Goal: Obtain resource: Obtain resource

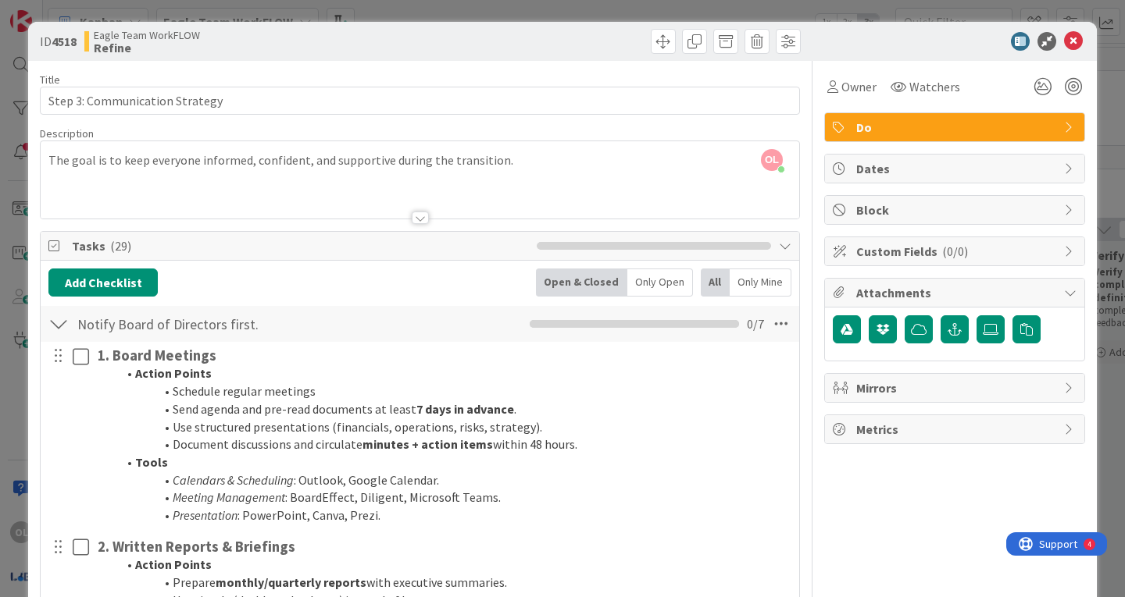
scroll to position [5956, 0]
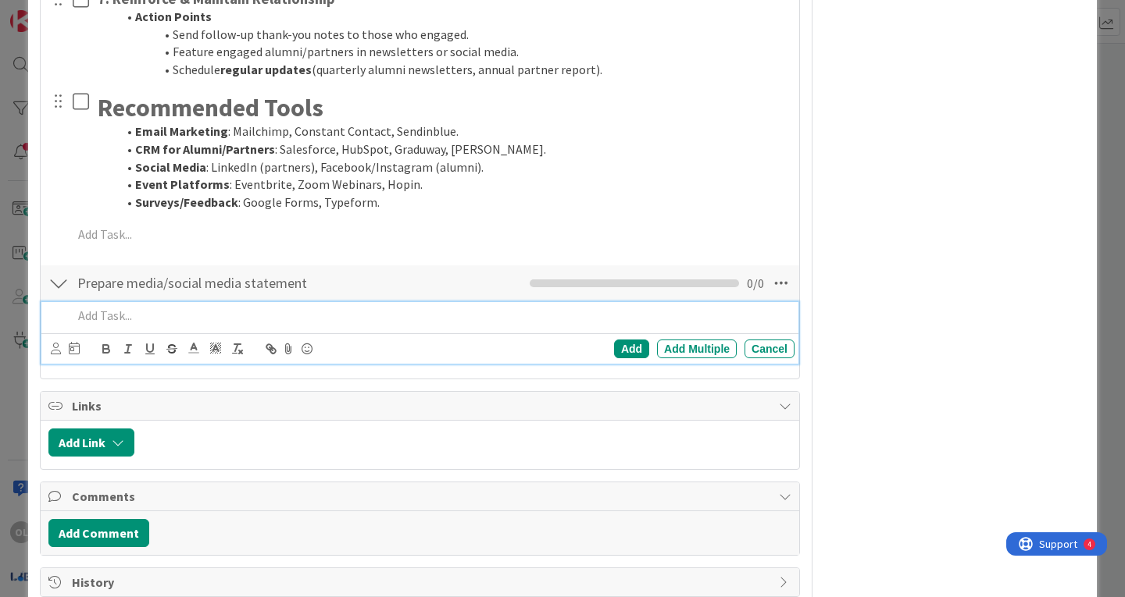
click at [103, 305] on div at bounding box center [430, 315] width 728 height 27
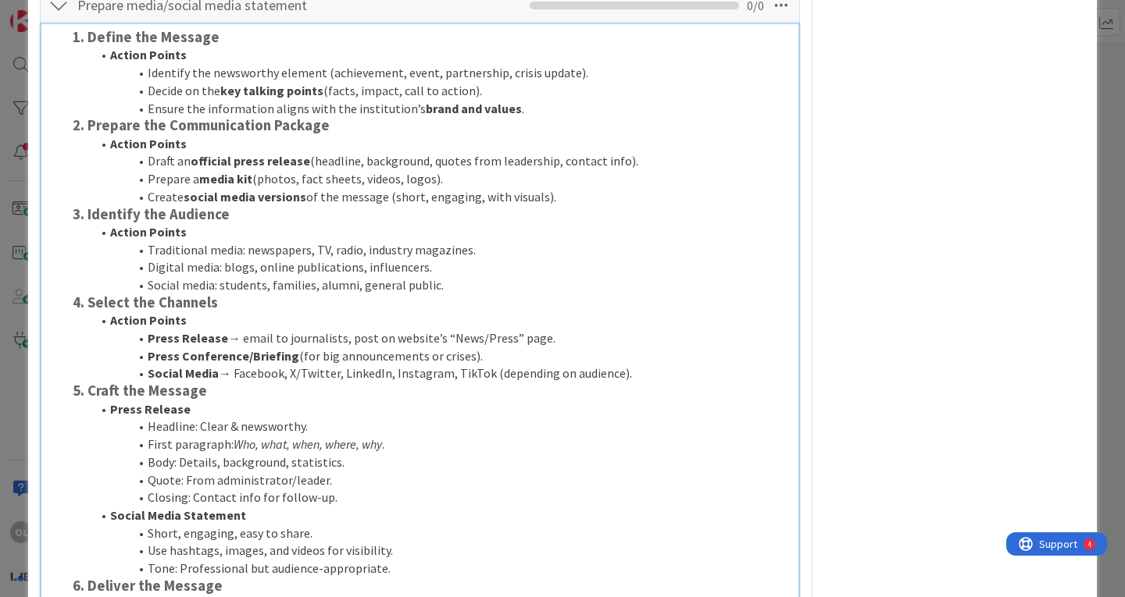
scroll to position [6213, 0]
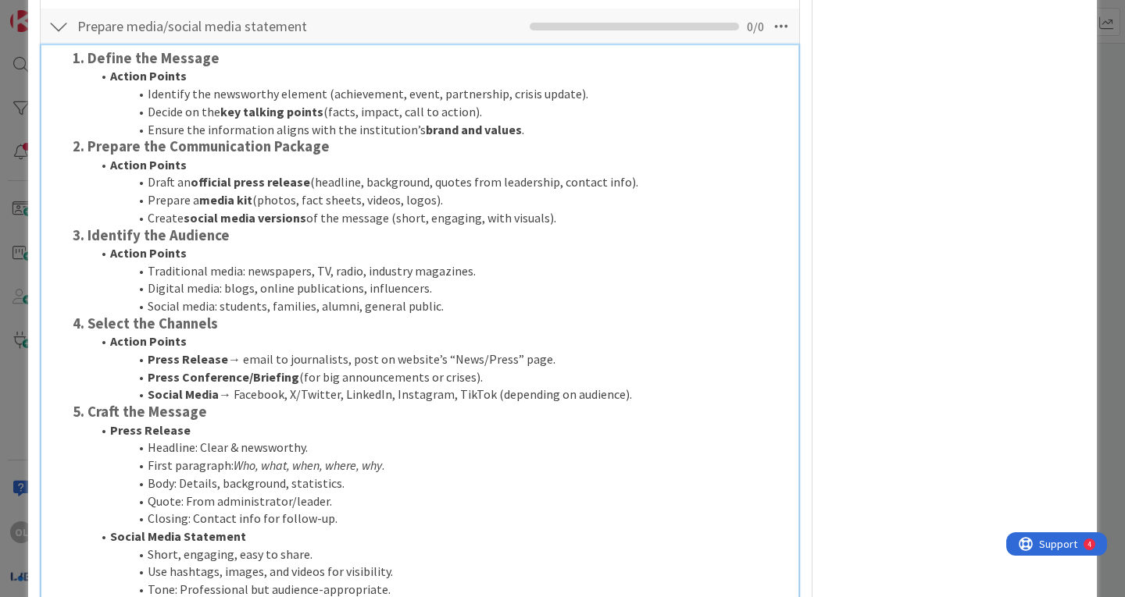
drag, startPoint x: 74, startPoint y: 146, endPoint x: 546, endPoint y: 217, distance: 477.1
click at [546, 217] on div "1. Define the Message Action Points Identify the newsworthy element (achievemen…" at bounding box center [430, 534] width 728 height 978
copy div "2. Prepare the Communication Package Action Points Draft an official press rele…"
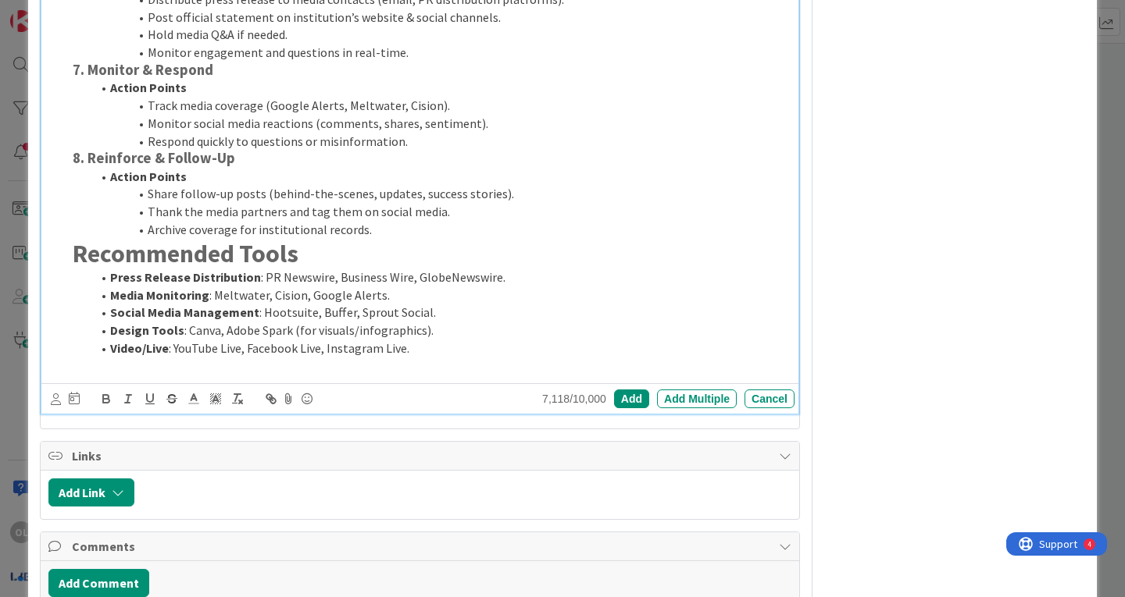
scroll to position [6940, 0]
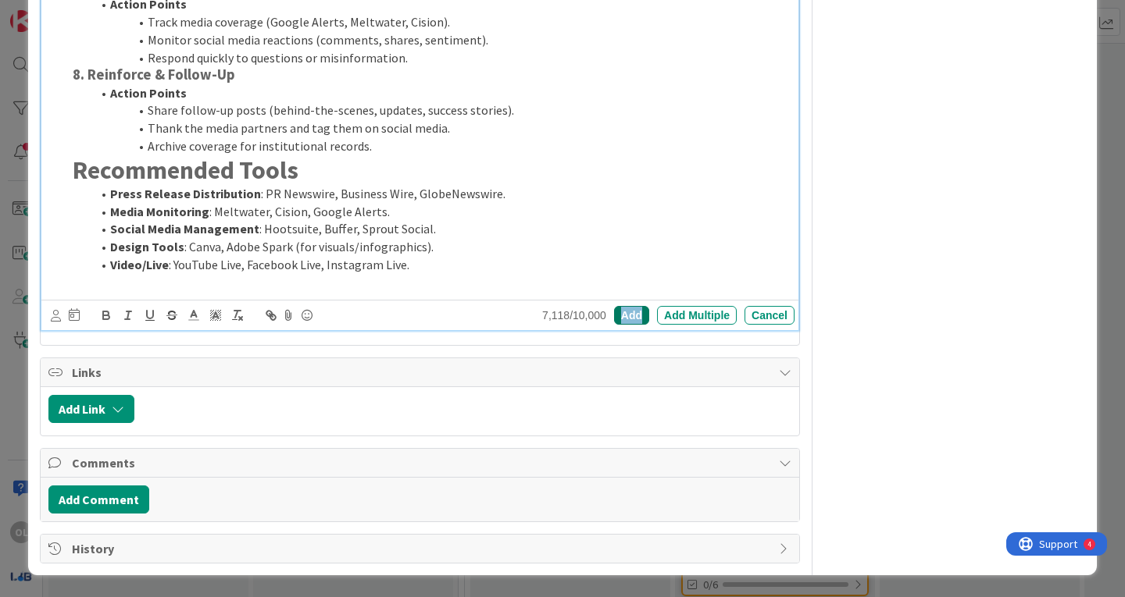
click at [622, 315] on div "Add" at bounding box center [631, 315] width 35 height 19
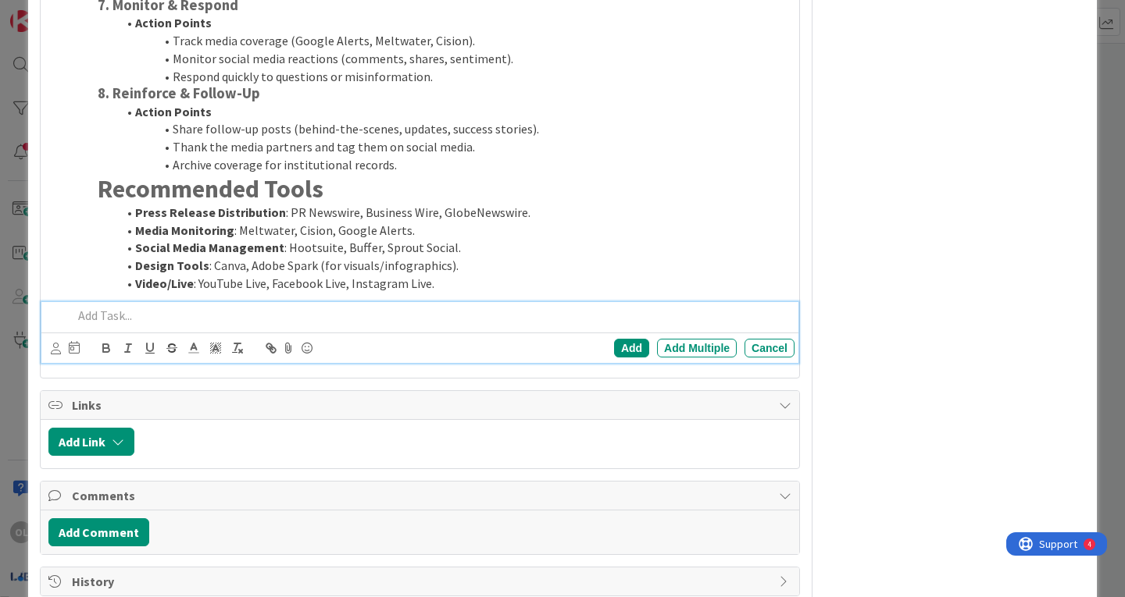
scroll to position [6954, 0]
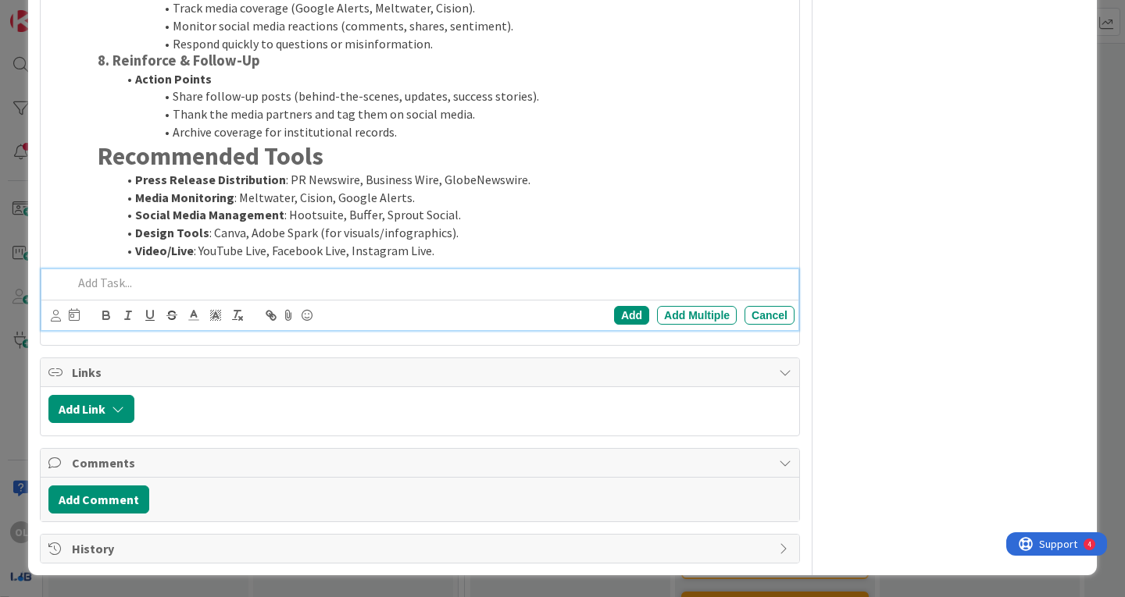
click at [95, 312] on div "Add Add Multiple Cancel" at bounding box center [419, 300] width 757 height 62
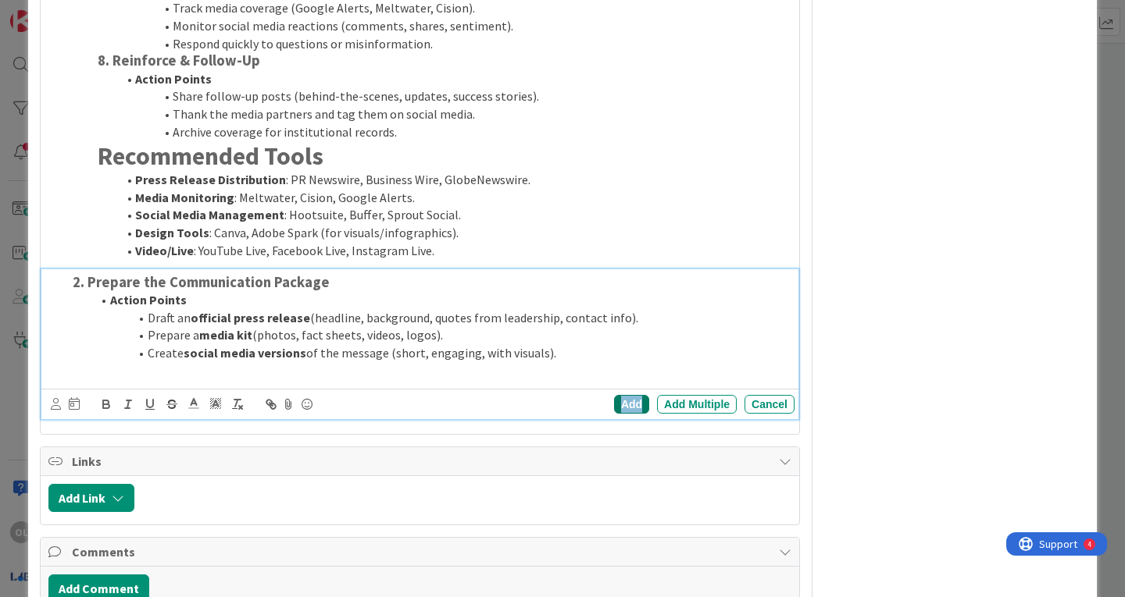
click at [614, 402] on div "Add" at bounding box center [631, 404] width 35 height 19
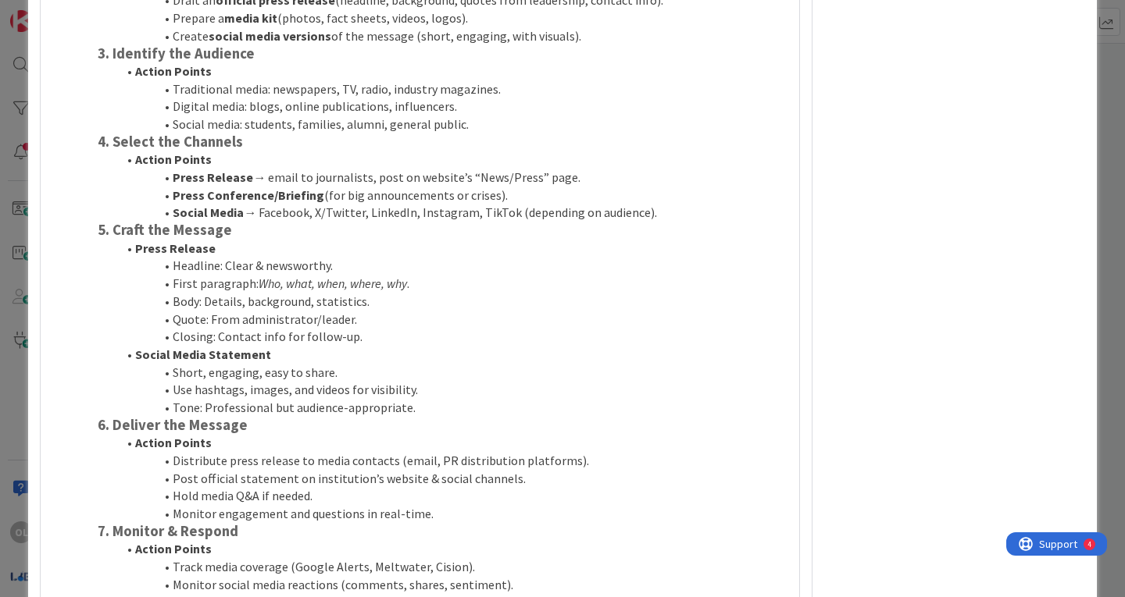
scroll to position [6394, 0]
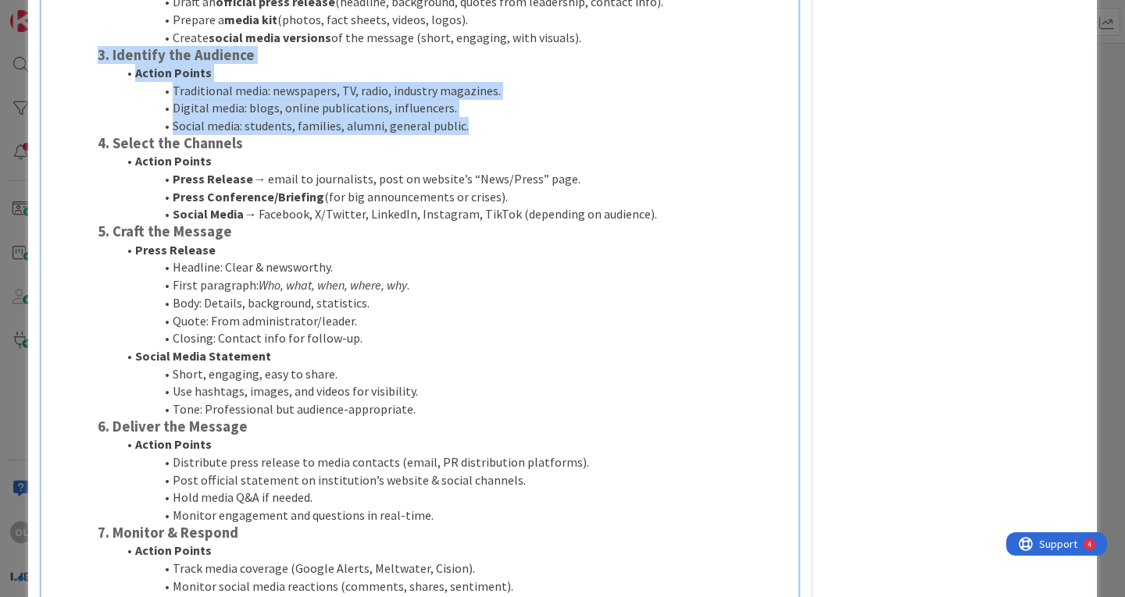
drag, startPoint x: 95, startPoint y: 52, endPoint x: 469, endPoint y: 126, distance: 380.5
click at [469, 126] on div "1. Define the Message Action Points Identify the newsworthy element (achievemen…" at bounding box center [442, 345] width 703 height 961
copy div "3. Identify the Audience Action Points Traditional media: newspapers, TV, radio…"
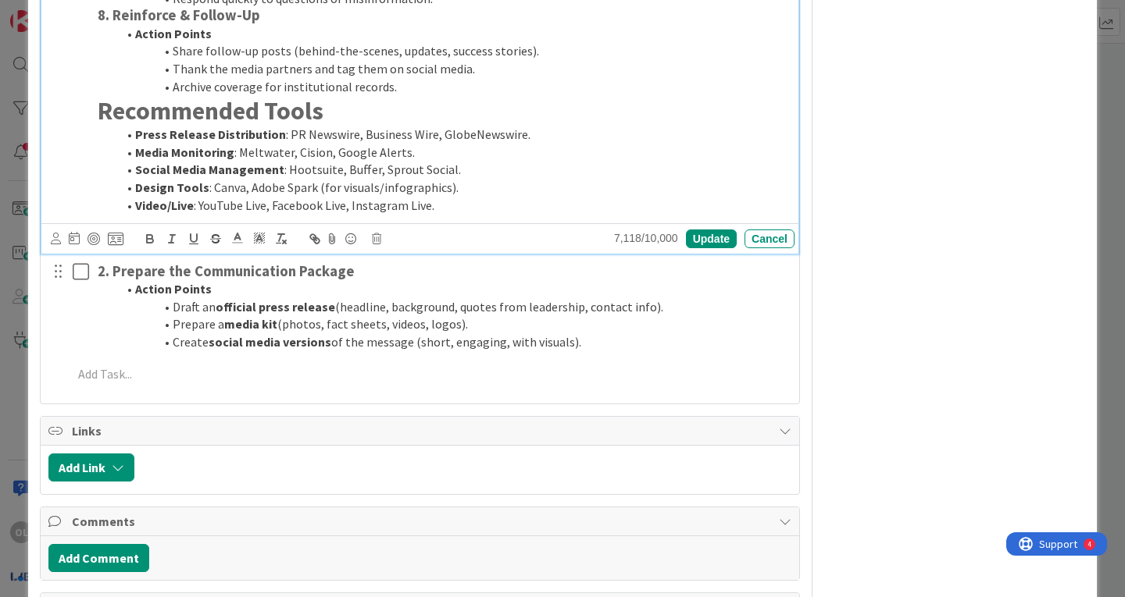
scroll to position [7058, 0]
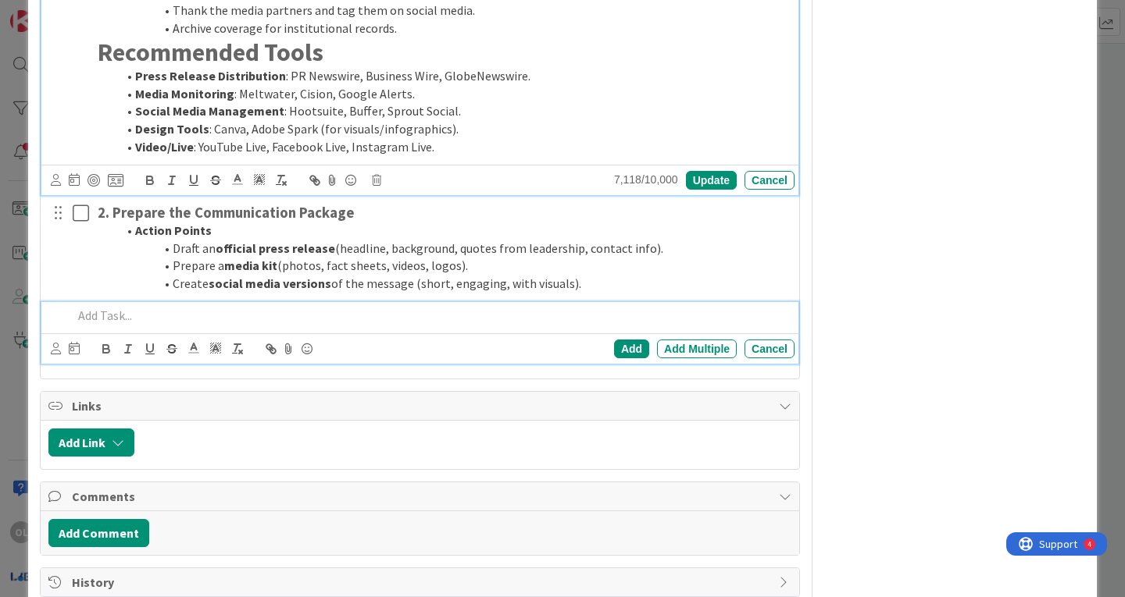
click at [99, 319] on p at bounding box center [430, 316] width 715 height 18
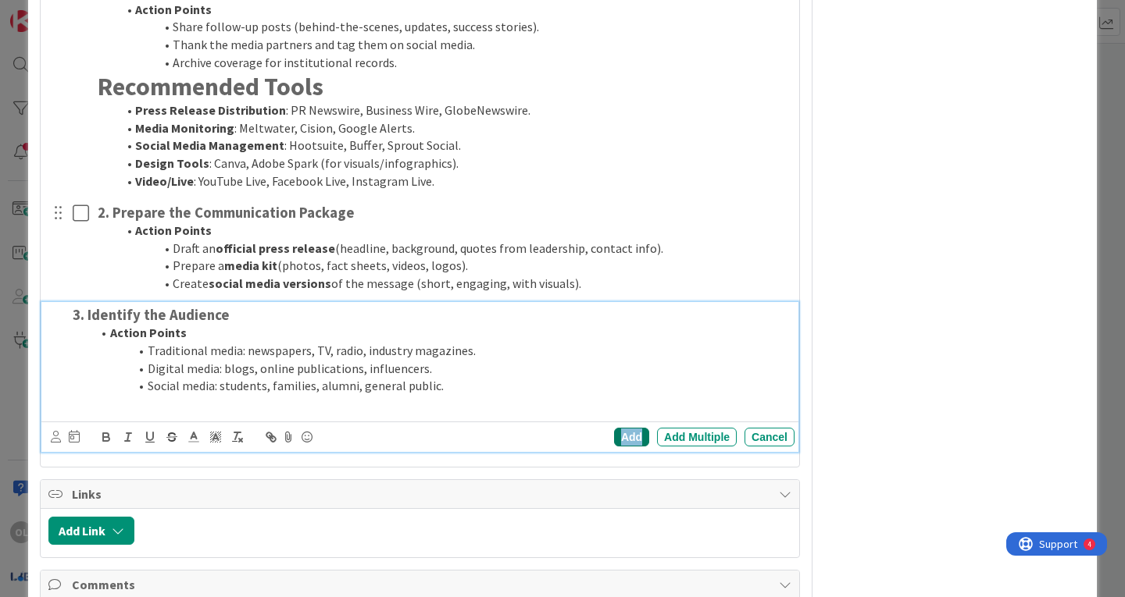
click at [615, 433] on div "Add" at bounding box center [631, 437] width 35 height 19
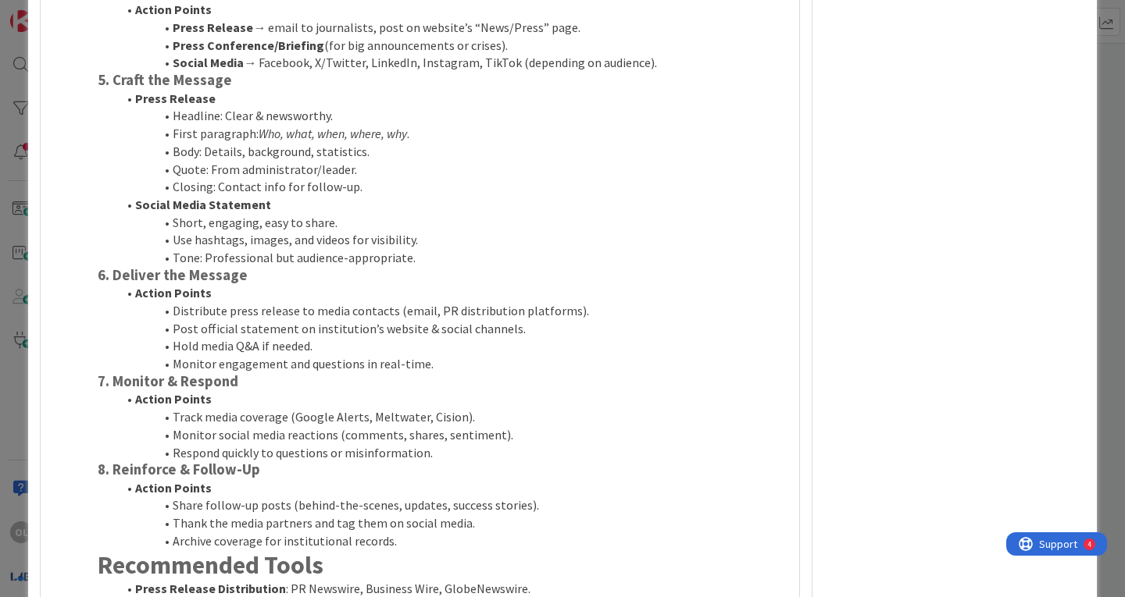
scroll to position [6496, 0]
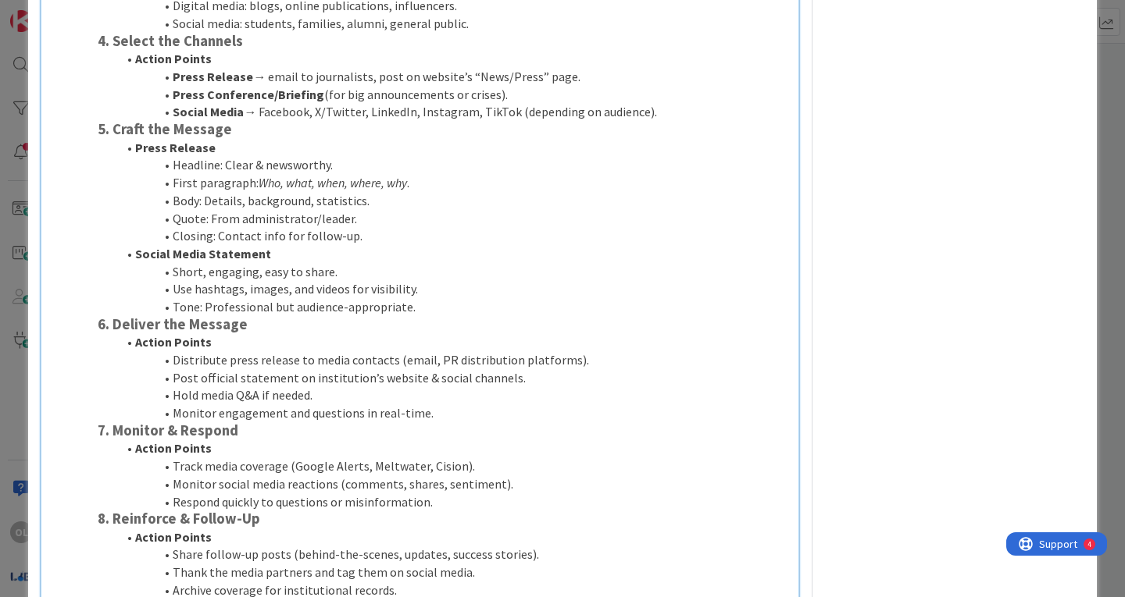
drag, startPoint x: 96, startPoint y: 35, endPoint x: 684, endPoint y: 109, distance: 592.7
click at [684, 109] on div "1. Define the Message Action Points Identify the newsworthy element (achievemen…" at bounding box center [442, 243] width 703 height 961
copy div "4. Select the Channels Action Points Press Release → email to journalists, post…"
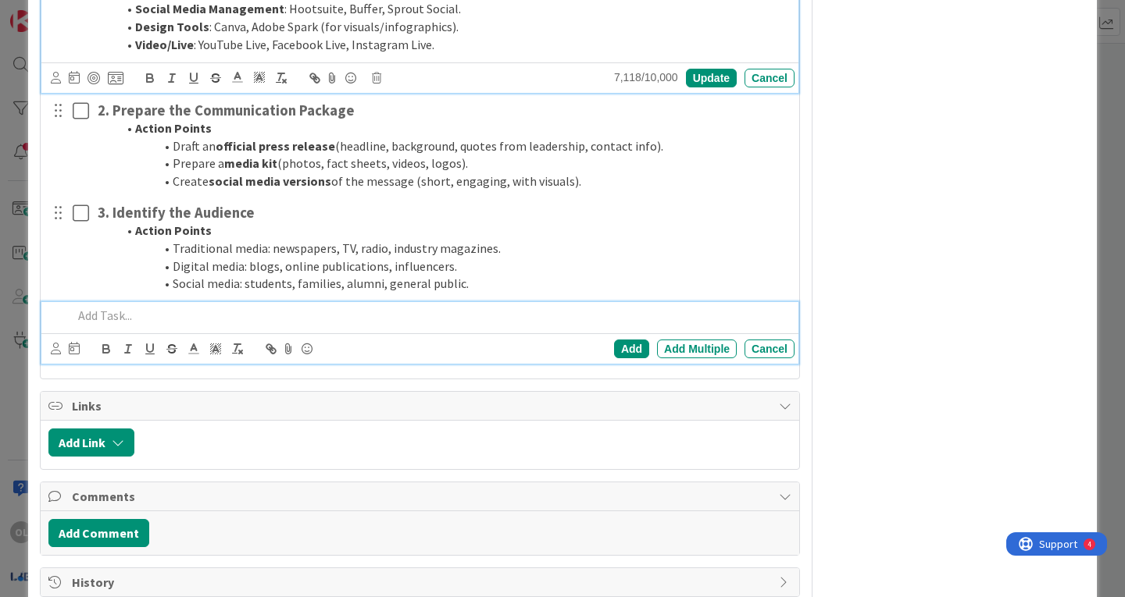
click at [112, 310] on p at bounding box center [430, 316] width 715 height 18
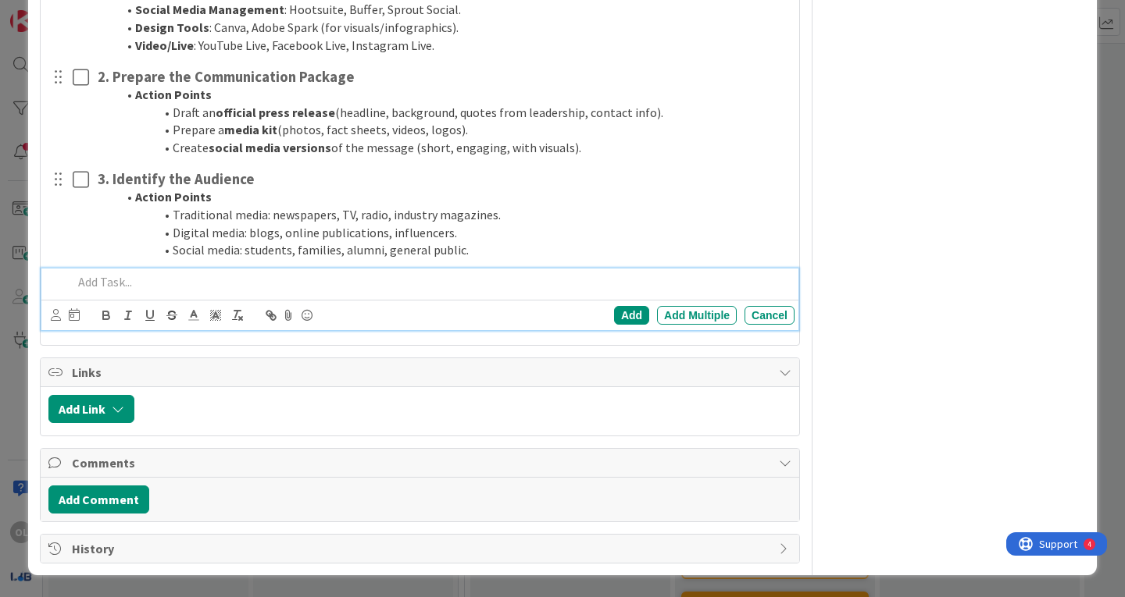
scroll to position [7126, 0]
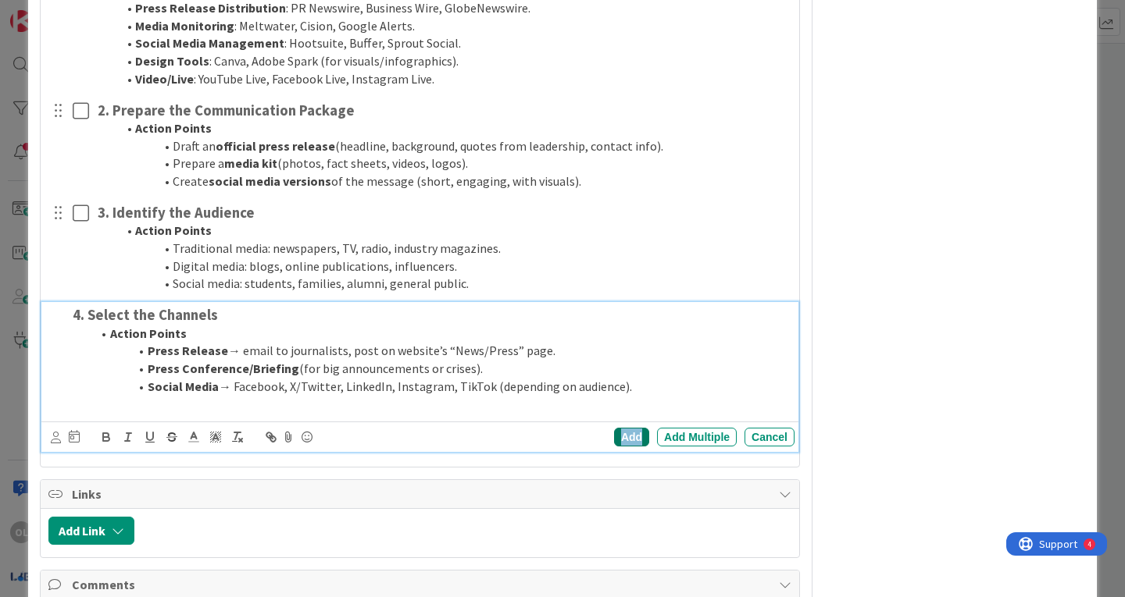
click at [615, 434] on div "Add" at bounding box center [631, 437] width 35 height 19
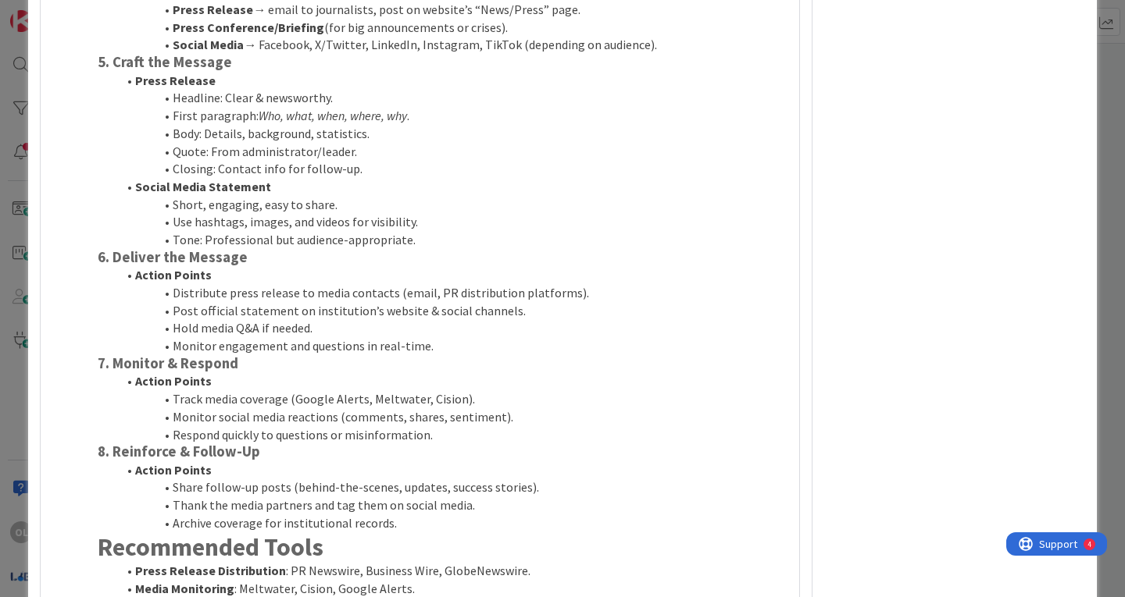
scroll to position [6529, 0]
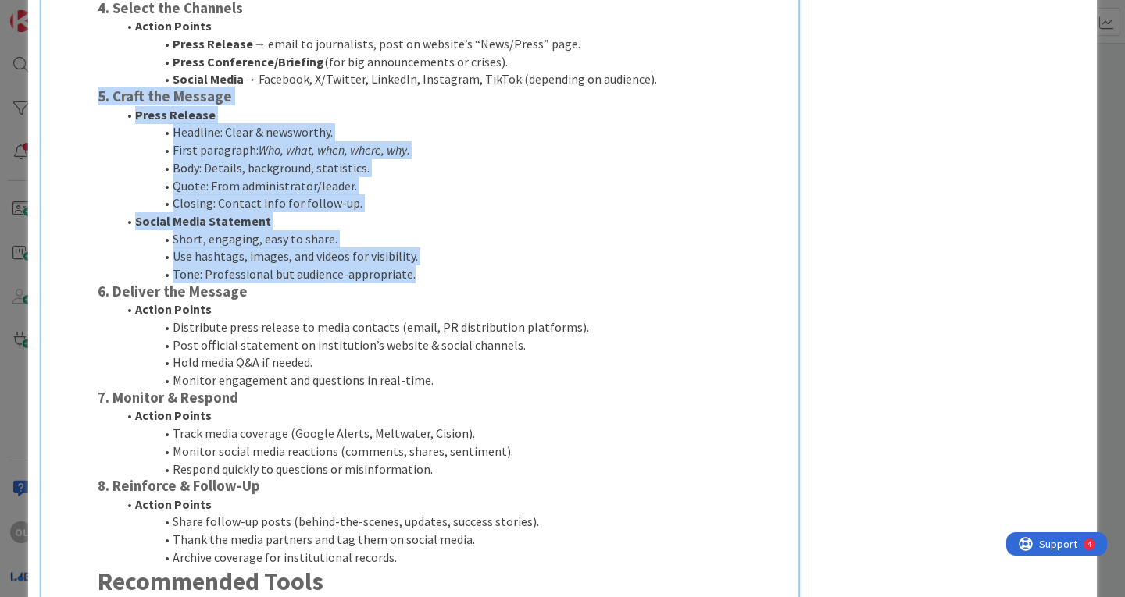
drag, startPoint x: 96, startPoint y: 93, endPoint x: 412, endPoint y: 274, distance: 364.5
click at [412, 274] on div "1. Define the Message Action Points Identify the newsworthy element (achievemen…" at bounding box center [442, 210] width 703 height 961
copy div "5. Craft the Message Press Release Headline: Clear & newsworthy. First paragrap…"
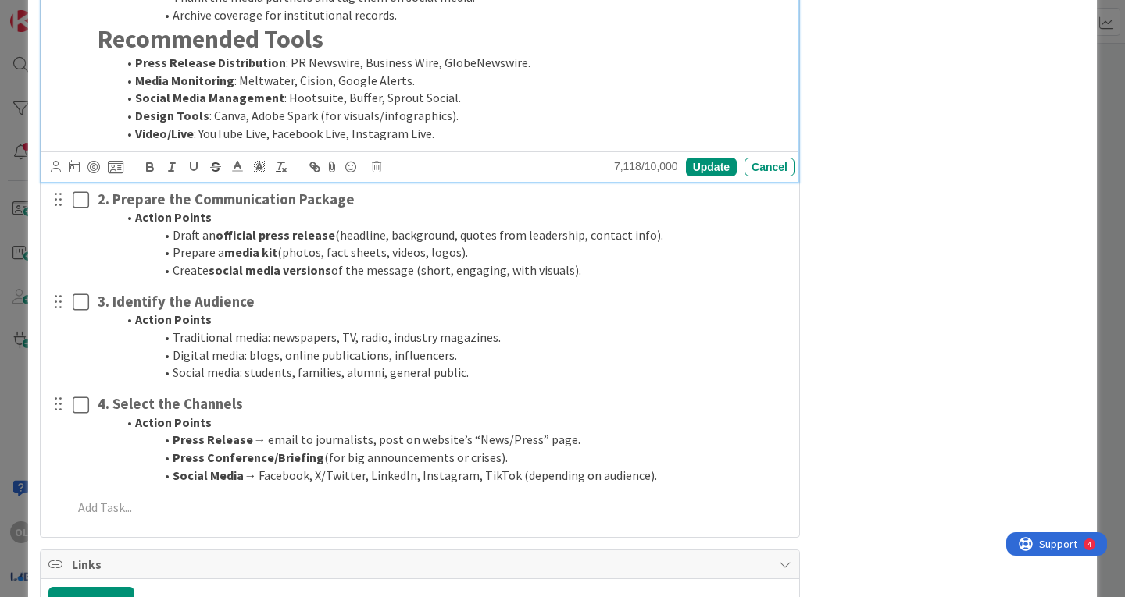
scroll to position [7072, 0]
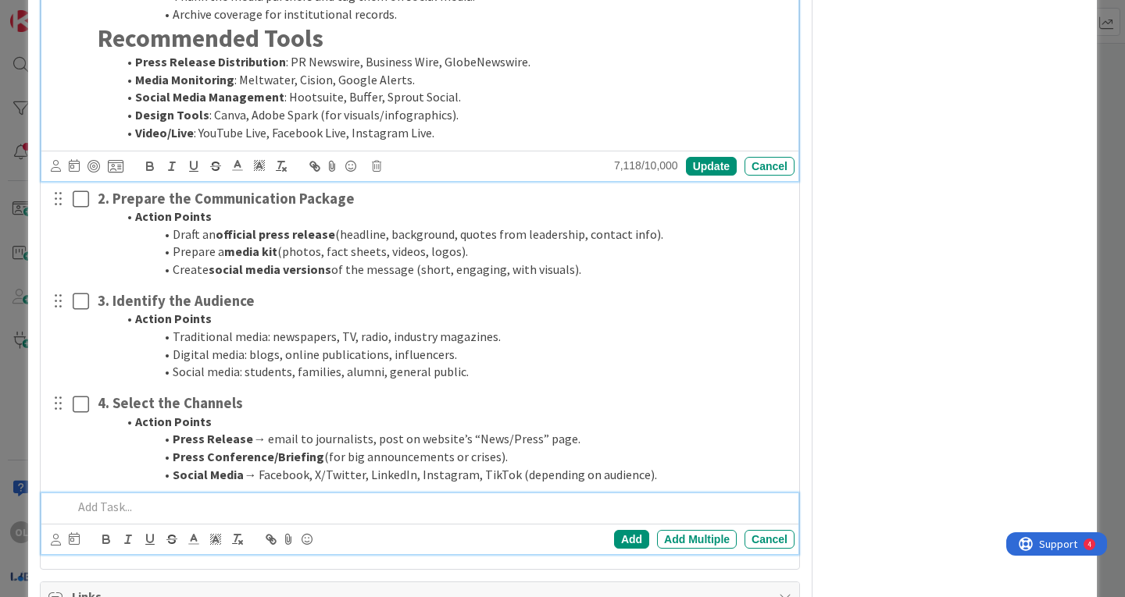
click at [106, 501] on p at bounding box center [430, 507] width 715 height 18
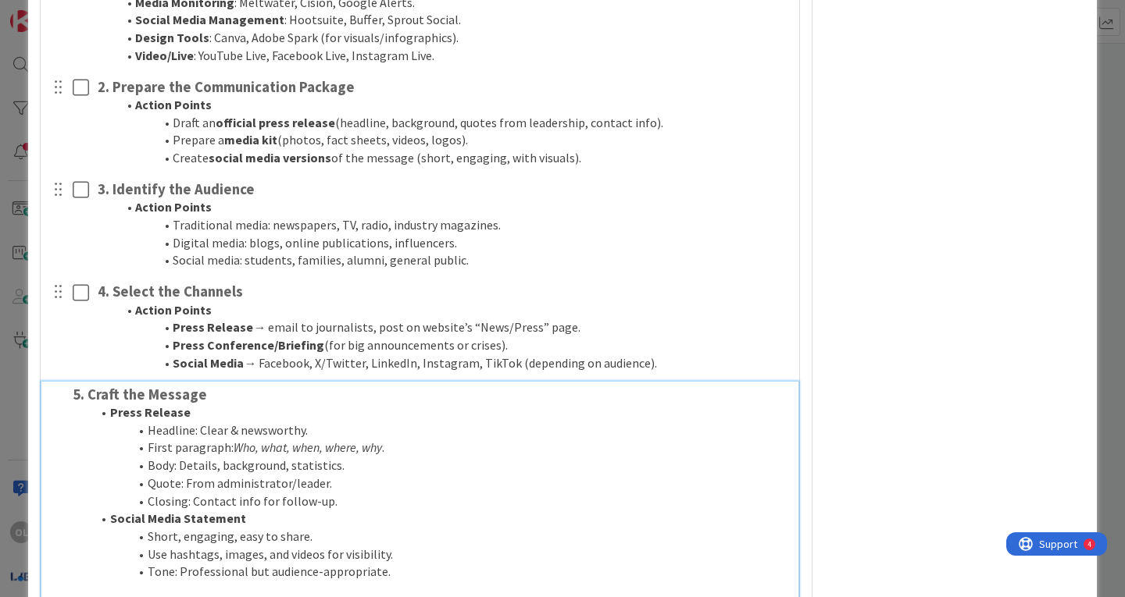
scroll to position [7457, 0]
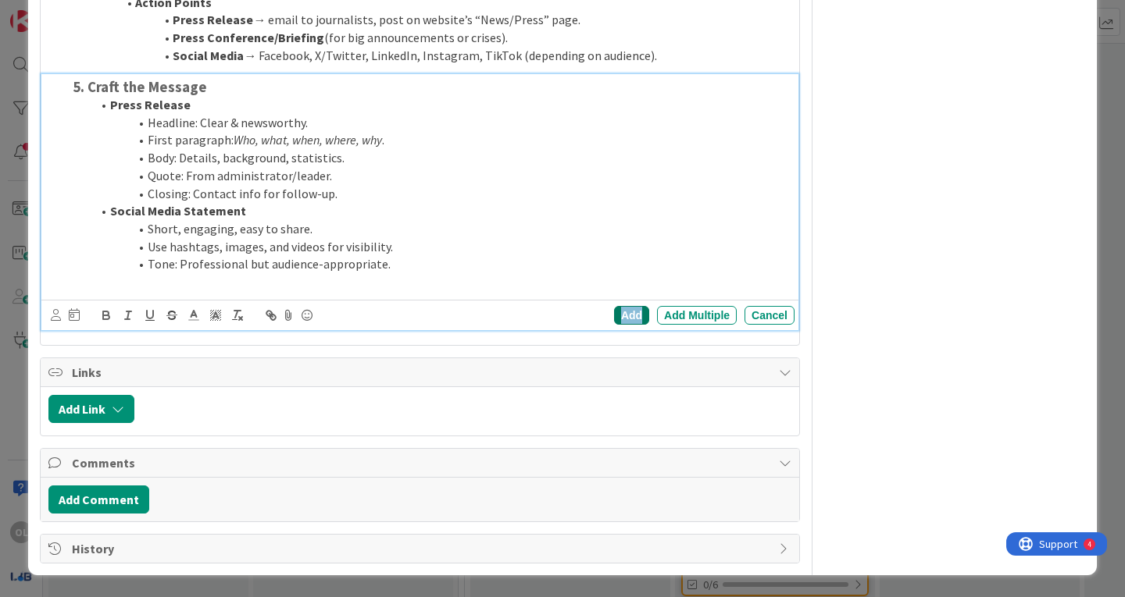
click at [626, 319] on div "Add" at bounding box center [631, 315] width 35 height 19
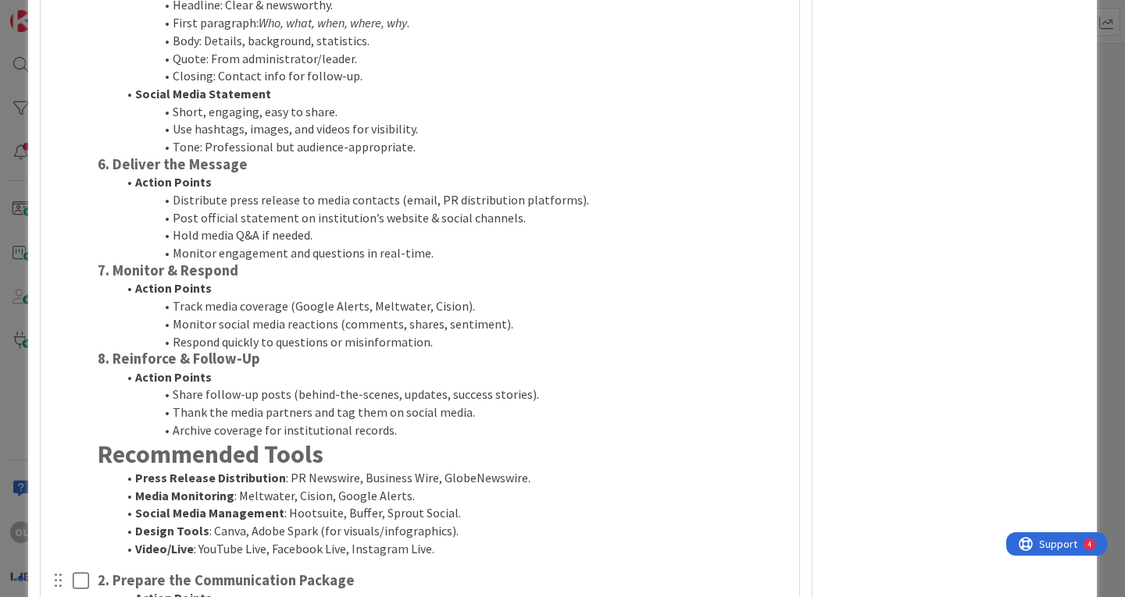
scroll to position [6655, 0]
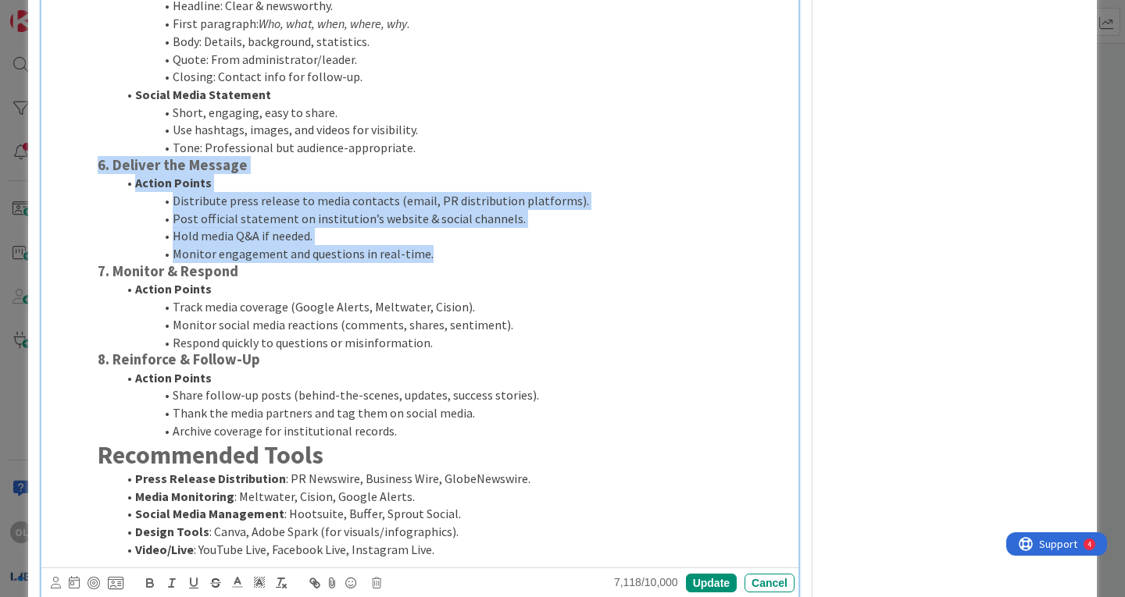
drag, startPoint x: 94, startPoint y: 163, endPoint x: 476, endPoint y: 253, distance: 393.1
click at [476, 253] on div "1. Define the Message Action Points Identify the newsworthy element (achievemen…" at bounding box center [442, 83] width 703 height 961
copy div "6. Deliver the Message Action Points Distribute press release to media contacts…"
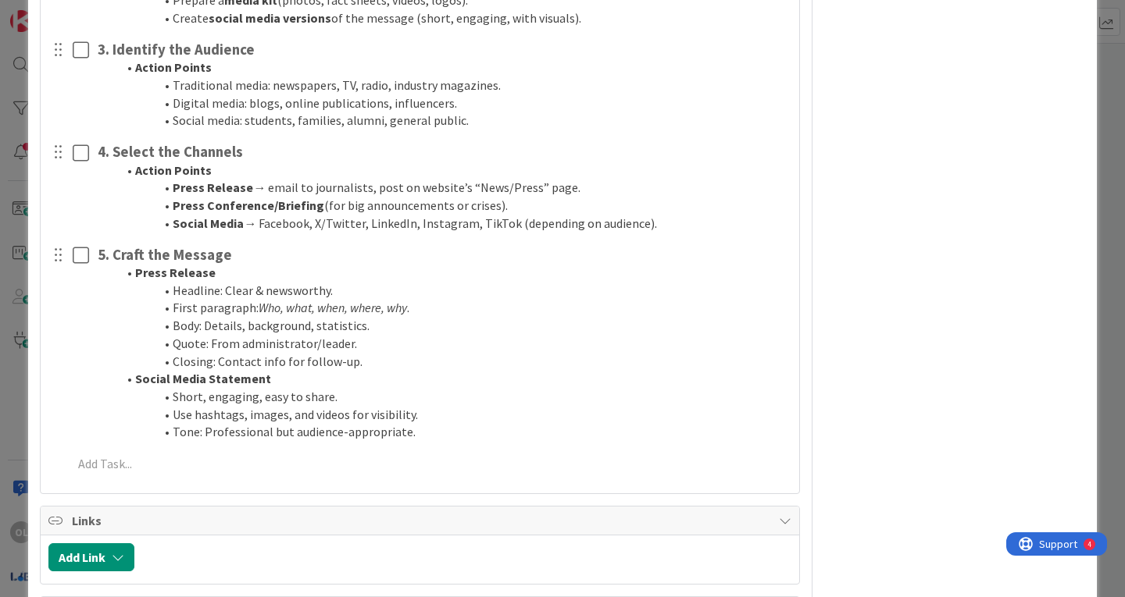
scroll to position [7325, 0]
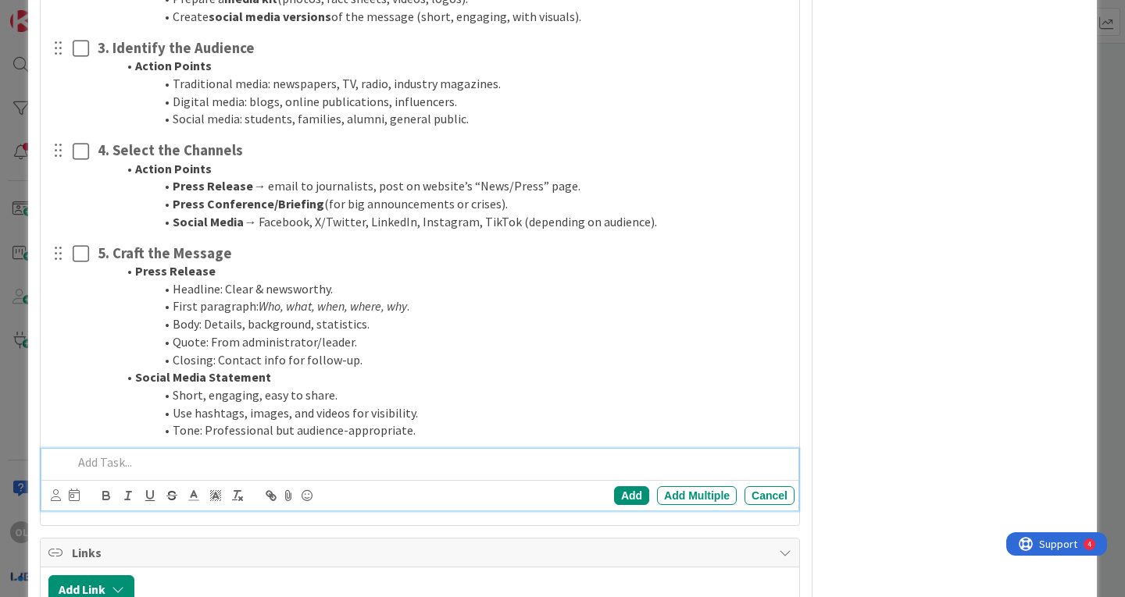
click at [94, 462] on p at bounding box center [430, 463] width 715 height 18
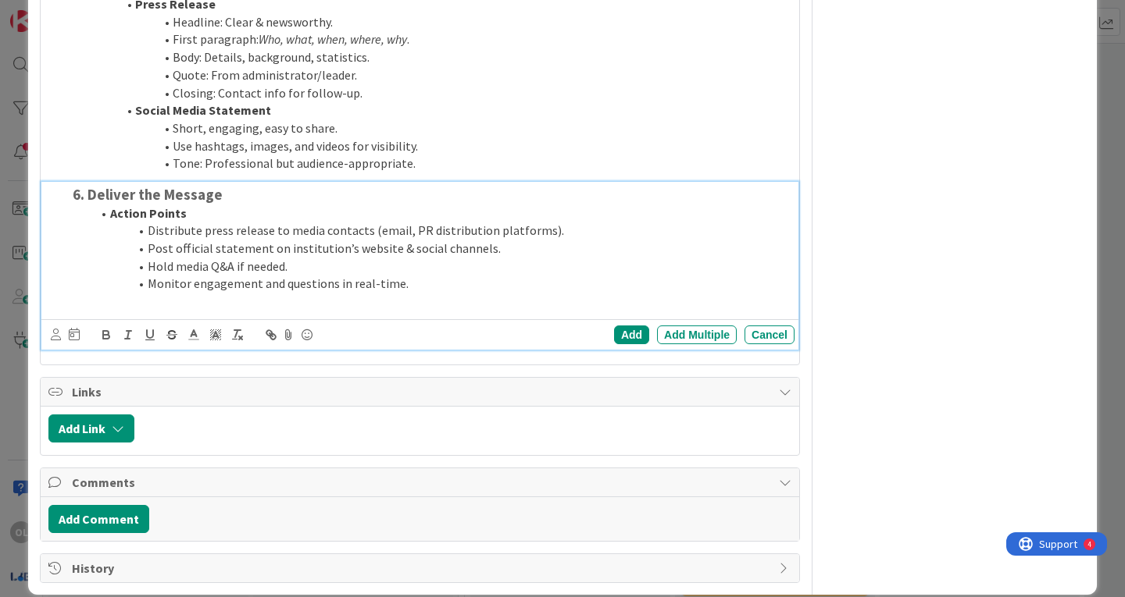
scroll to position [7559, 0]
click at [614, 337] on div "Add" at bounding box center [631, 334] width 35 height 19
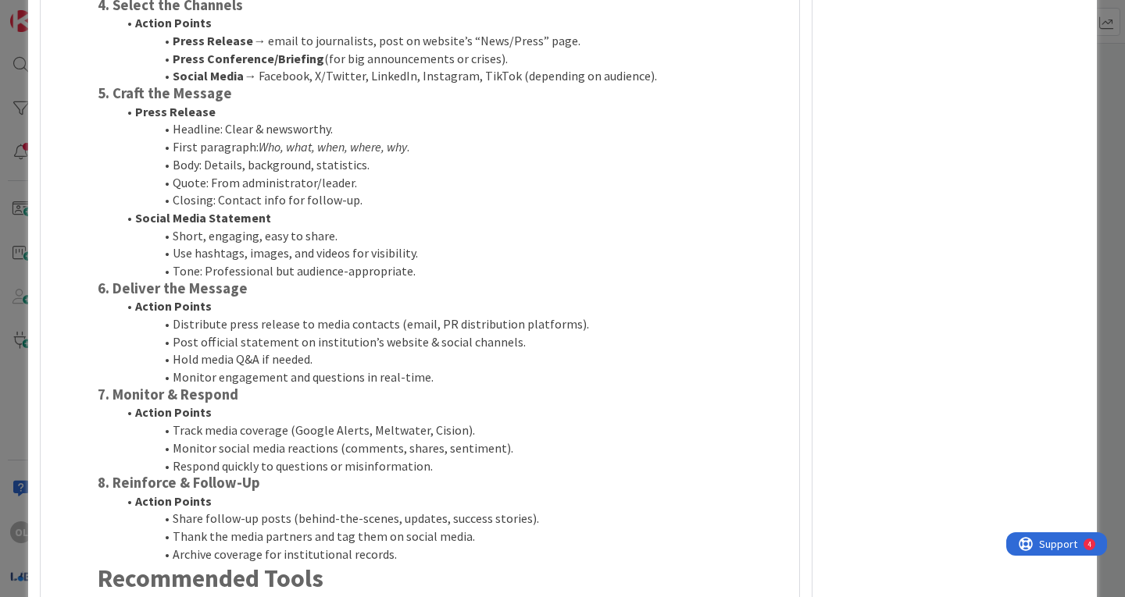
scroll to position [6529, 0]
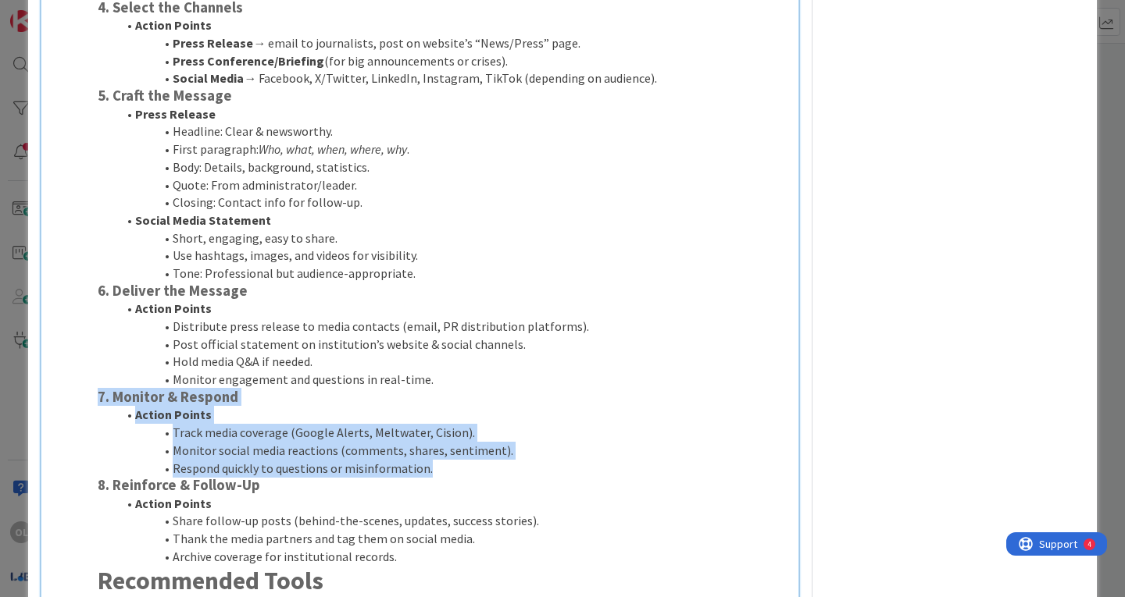
drag, startPoint x: 95, startPoint y: 394, endPoint x: 455, endPoint y: 469, distance: 367.6
click at [455, 469] on div "1. Define the Message Action Points Identify the newsworthy element (achievemen…" at bounding box center [442, 209] width 703 height 961
copy div "7. Monitor & Respond Action Points Track media coverage (Google Alerts, Meltwat…"
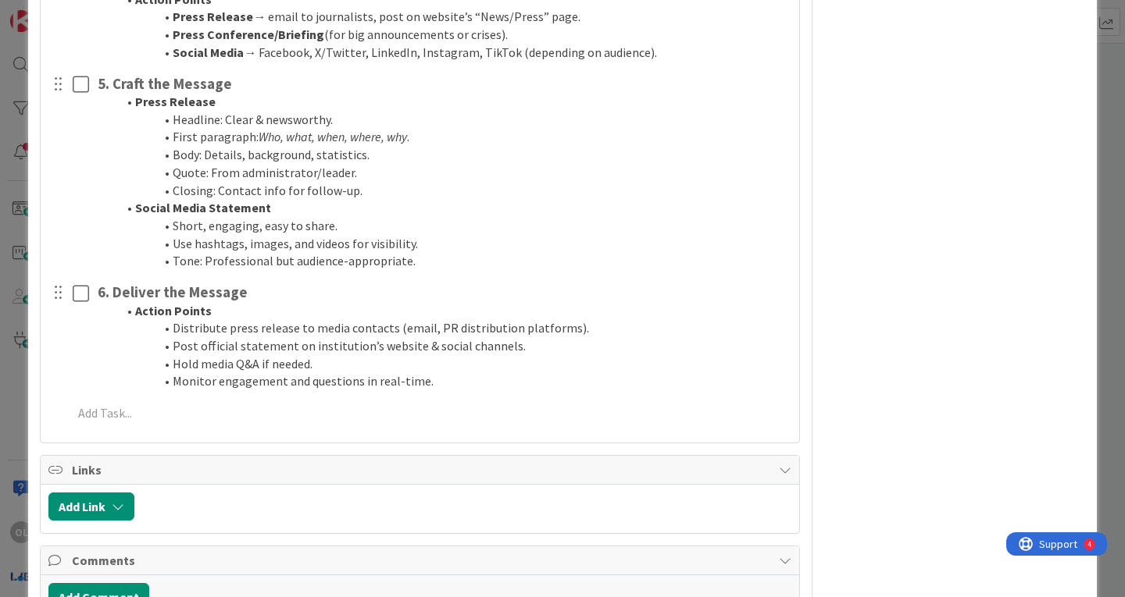
scroll to position [7497, 0]
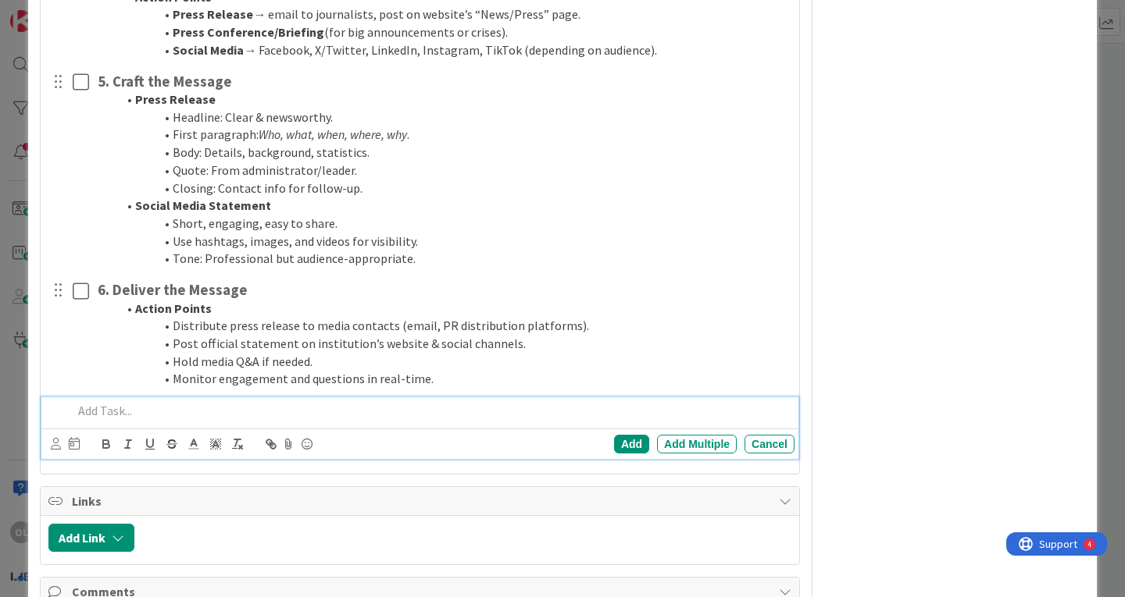
click at [90, 408] on p at bounding box center [430, 411] width 715 height 18
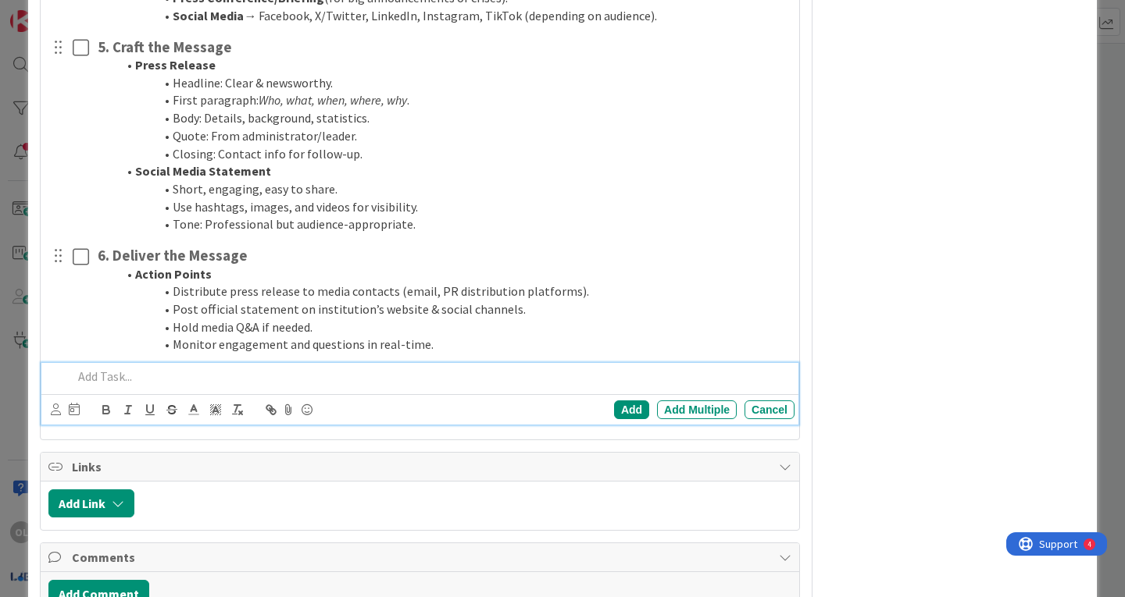
scroll to position [7463, 0]
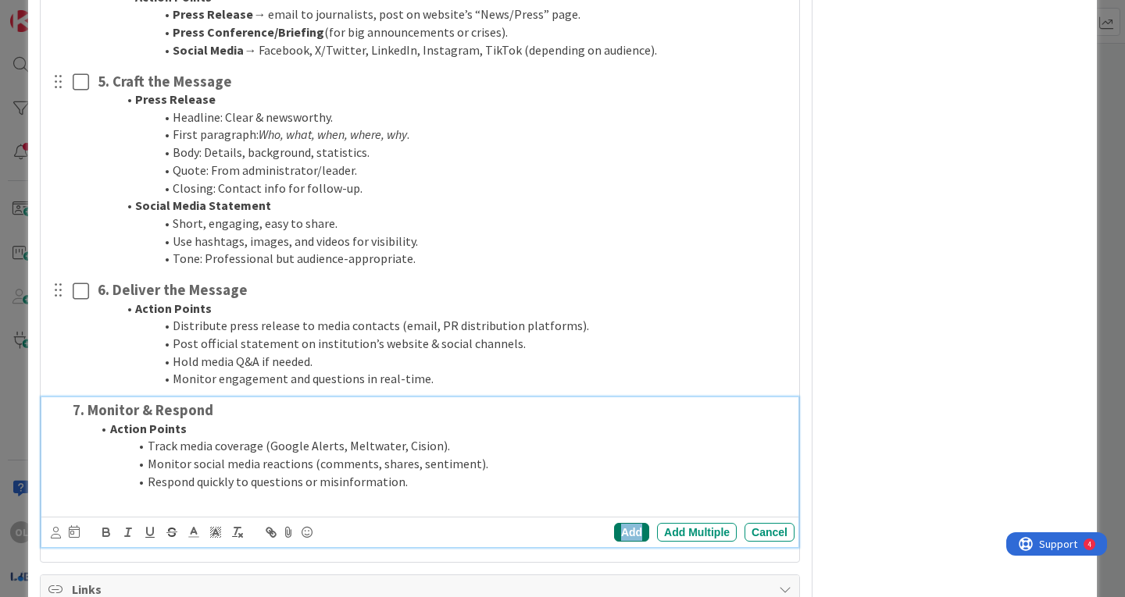
click at [614, 526] on div "Add" at bounding box center [631, 532] width 35 height 19
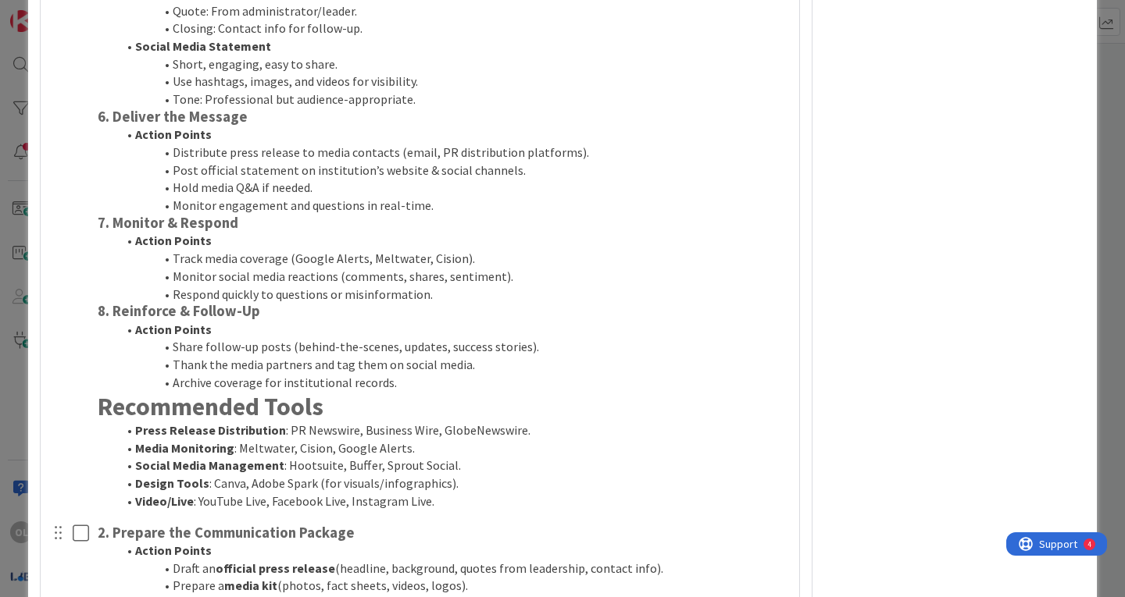
scroll to position [6703, 0]
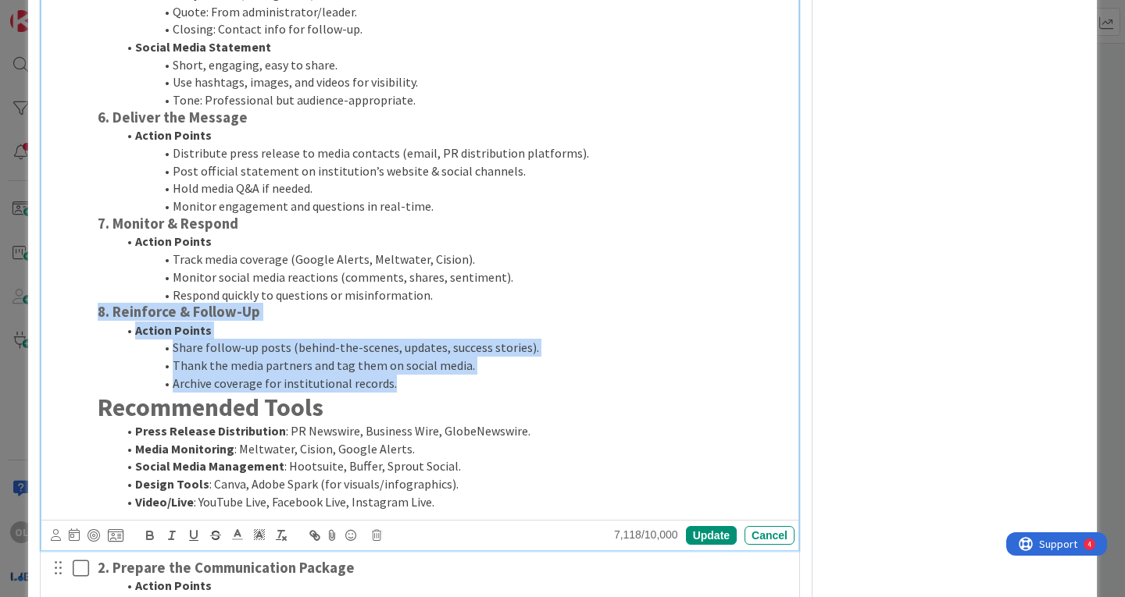
drag, startPoint x: 98, startPoint y: 310, endPoint x: 500, endPoint y: 384, distance: 408.2
click at [500, 384] on div "1. Define the Message Action Points Identify the newsworthy element (achievemen…" at bounding box center [442, 36] width 703 height 961
copy div "8. Reinforce & Follow-Up Action Points Share follow-up posts (behind-the-scenes…"
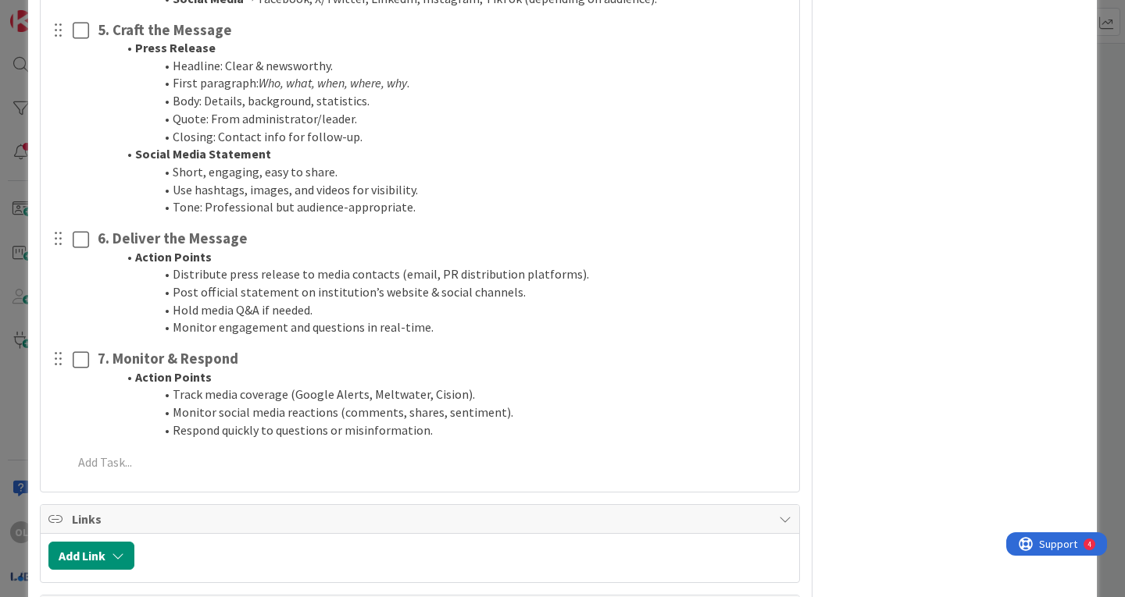
scroll to position [7549, 0]
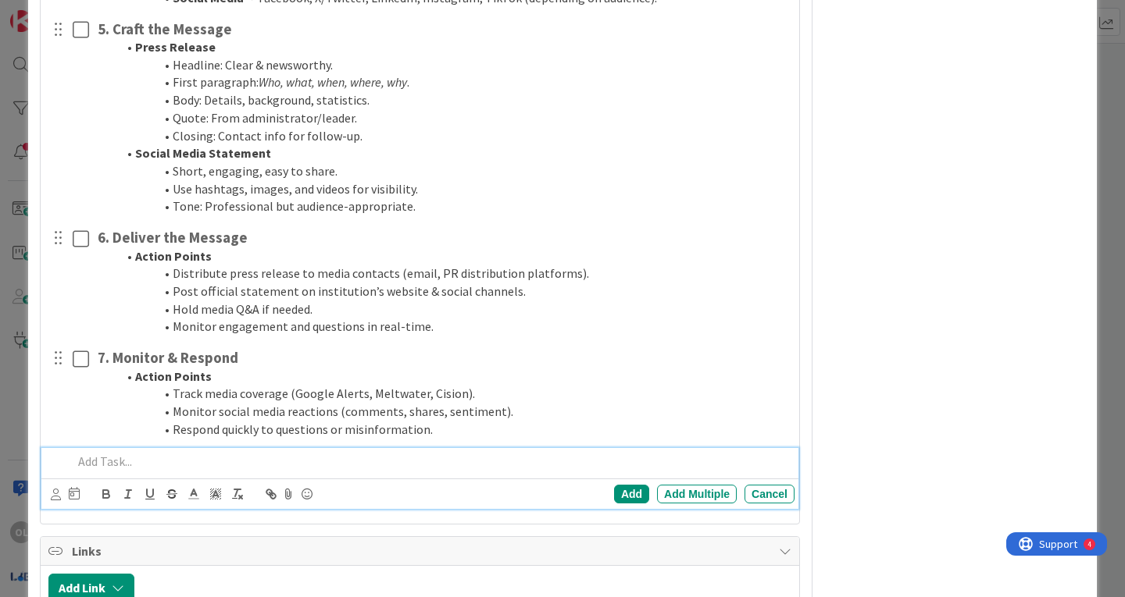
click at [103, 465] on p at bounding box center [430, 462] width 715 height 18
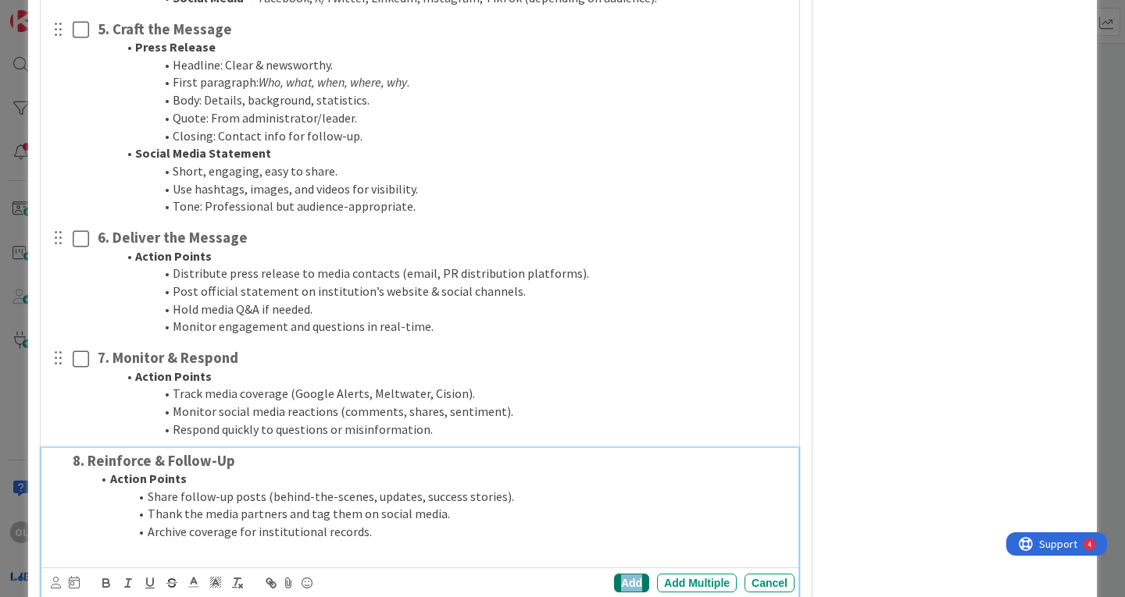
click at [614, 582] on div "Add" at bounding box center [631, 583] width 35 height 19
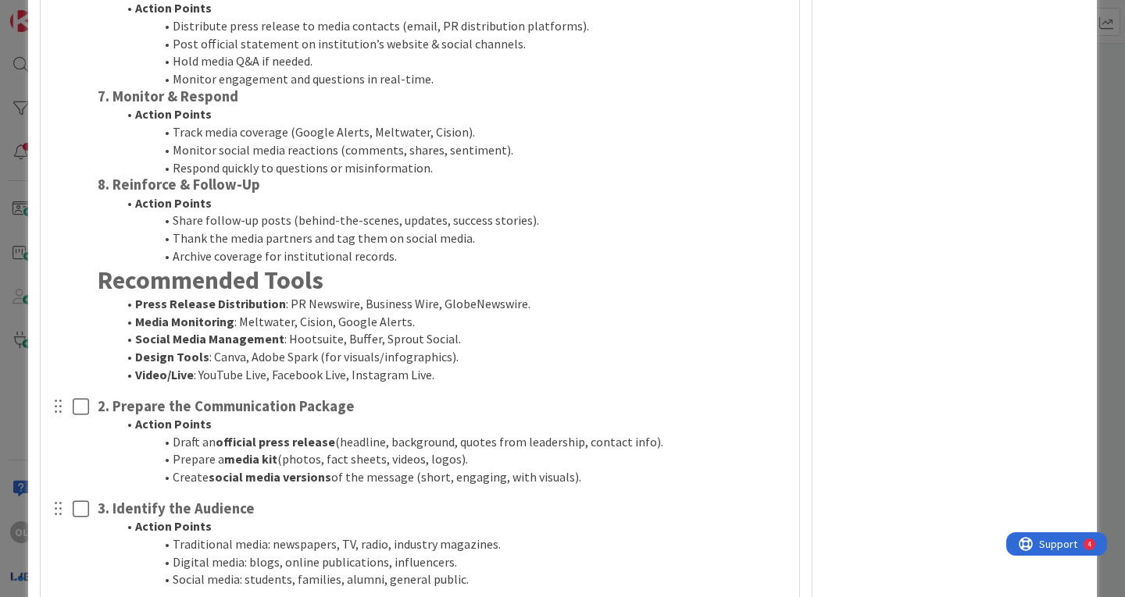
scroll to position [6825, 0]
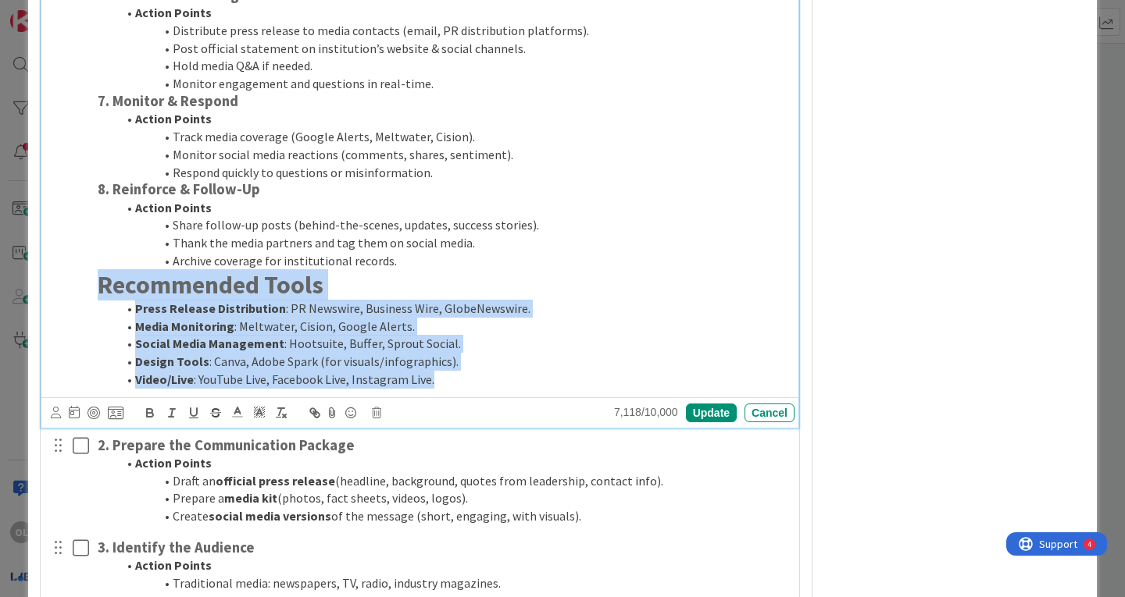
drag, startPoint x: 98, startPoint y: 283, endPoint x: 445, endPoint y: 388, distance: 362.5
copy div "Recommended Tools Press Release Distribution : PR Newswire, Business Wire, Glob…"
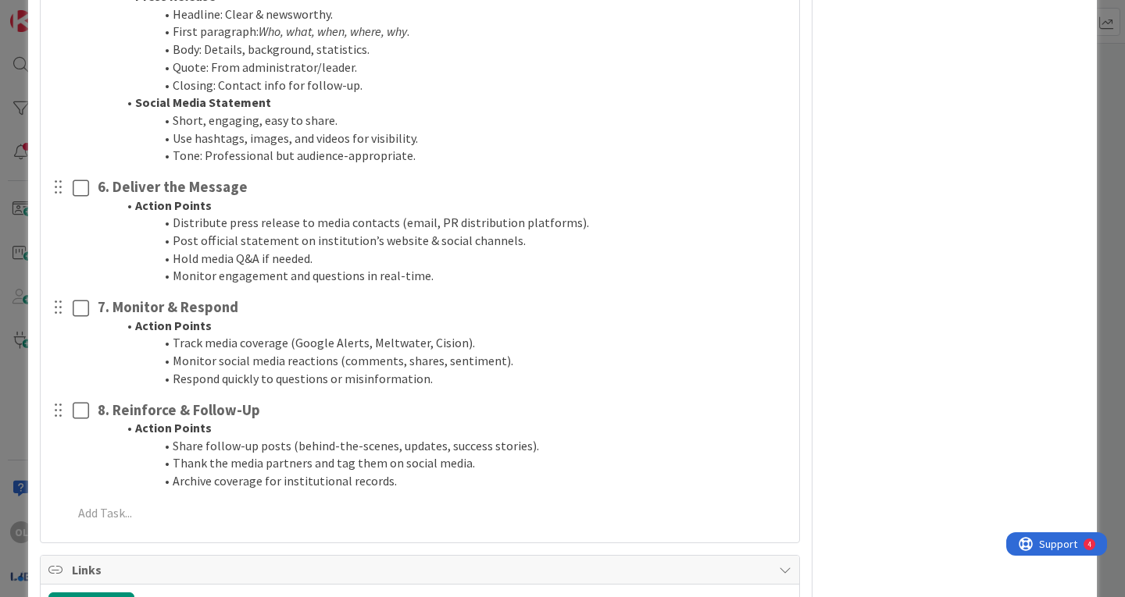
scroll to position [7798, 0]
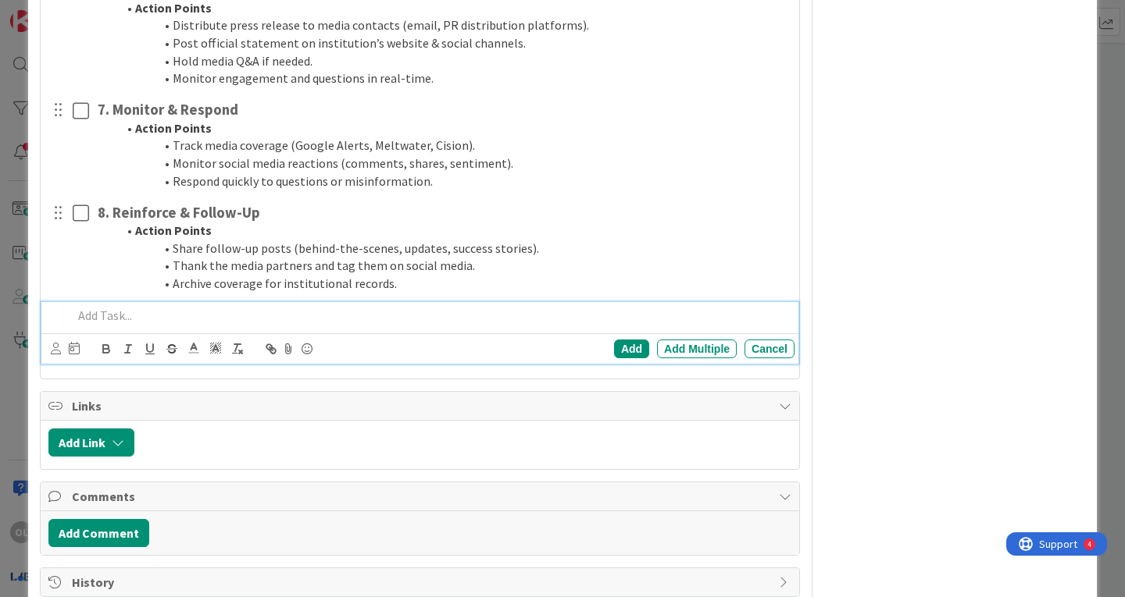
click at [106, 319] on p at bounding box center [430, 316] width 715 height 18
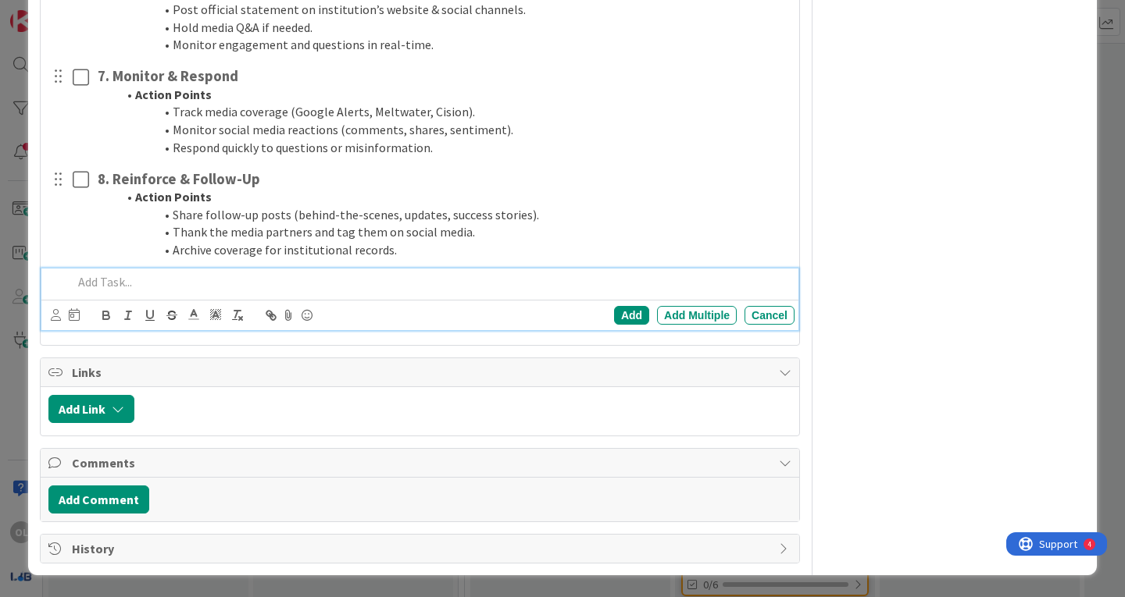
scroll to position [7763, 0]
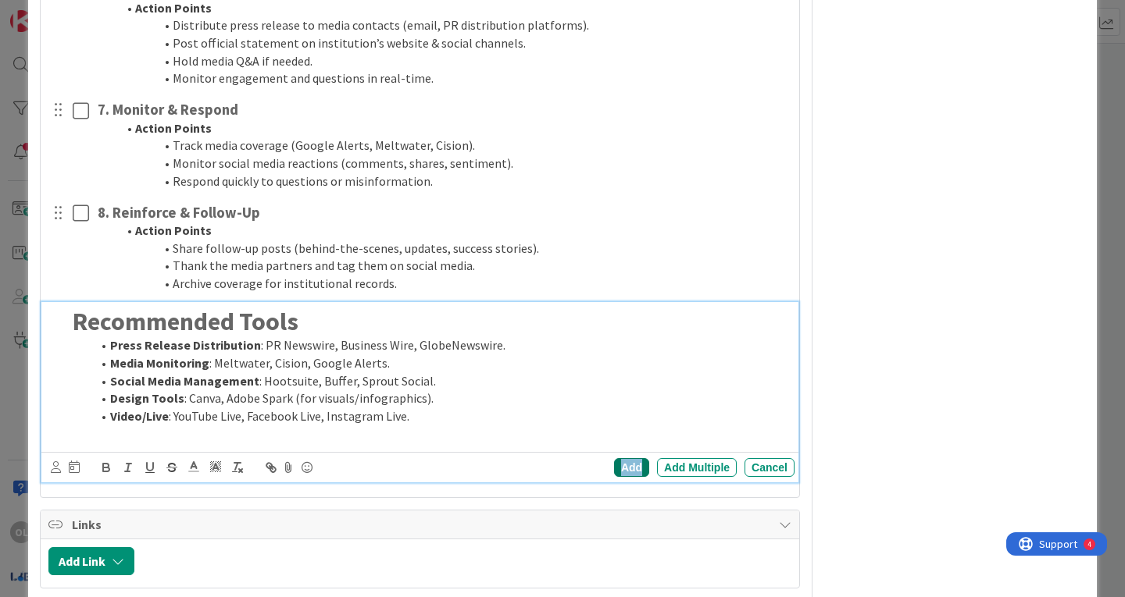
click at [614, 462] on div "Add" at bounding box center [631, 467] width 35 height 19
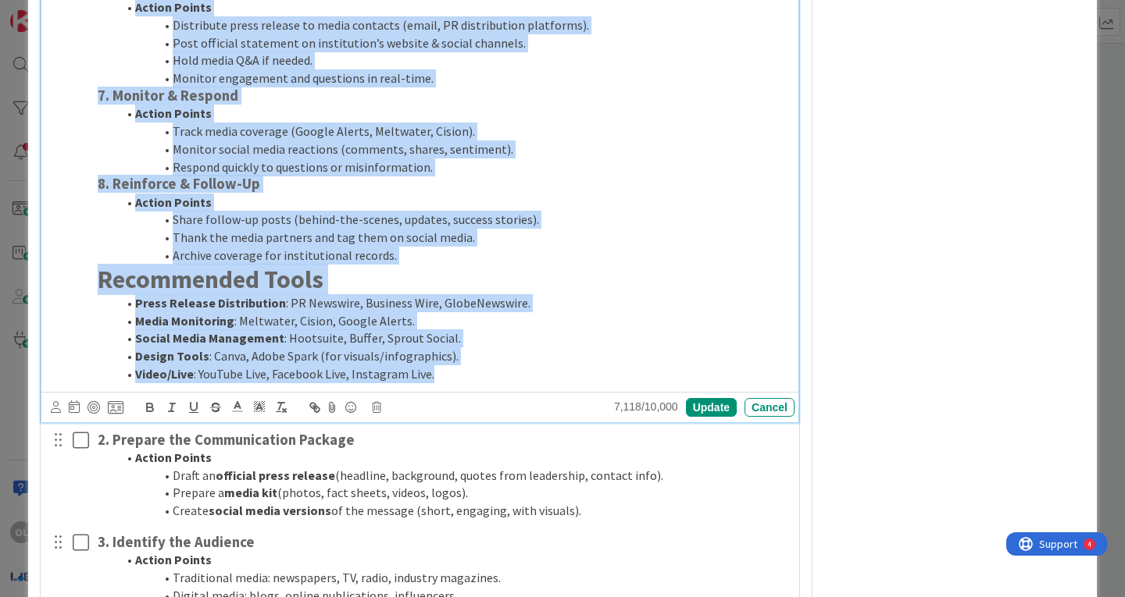
scroll to position [6886, 0]
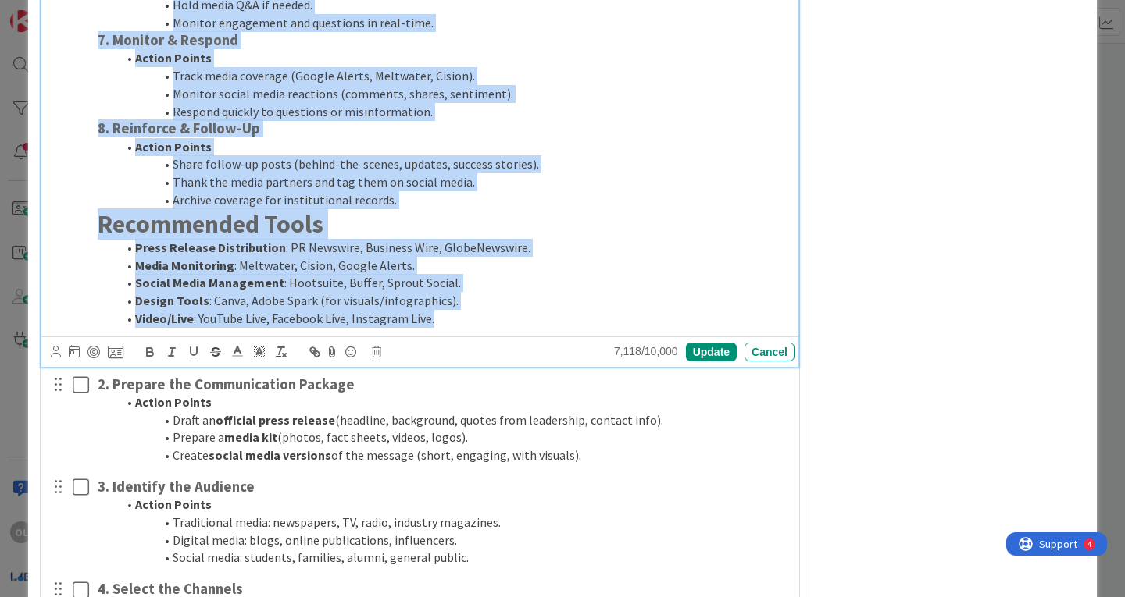
drag, startPoint x: 362, startPoint y: 322, endPoint x: 706, endPoint y: 470, distance: 375.0
click at [706, 470] on div "1. Define the Message Action Points Identify the newsworthy element (achievemen…" at bounding box center [419, 375] width 743 height 2009
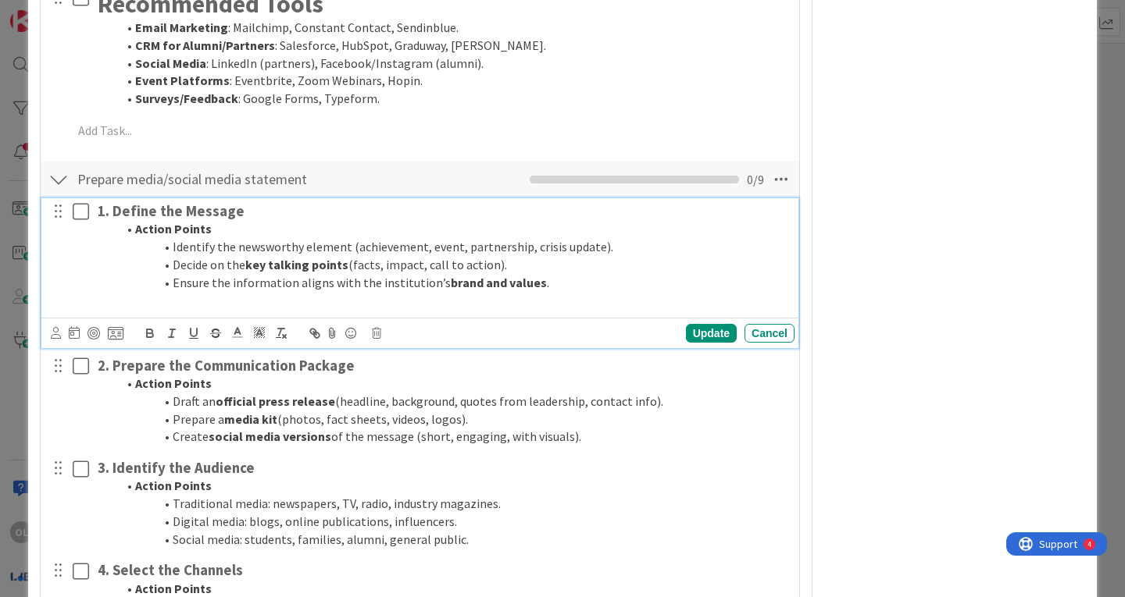
scroll to position [6059, 0]
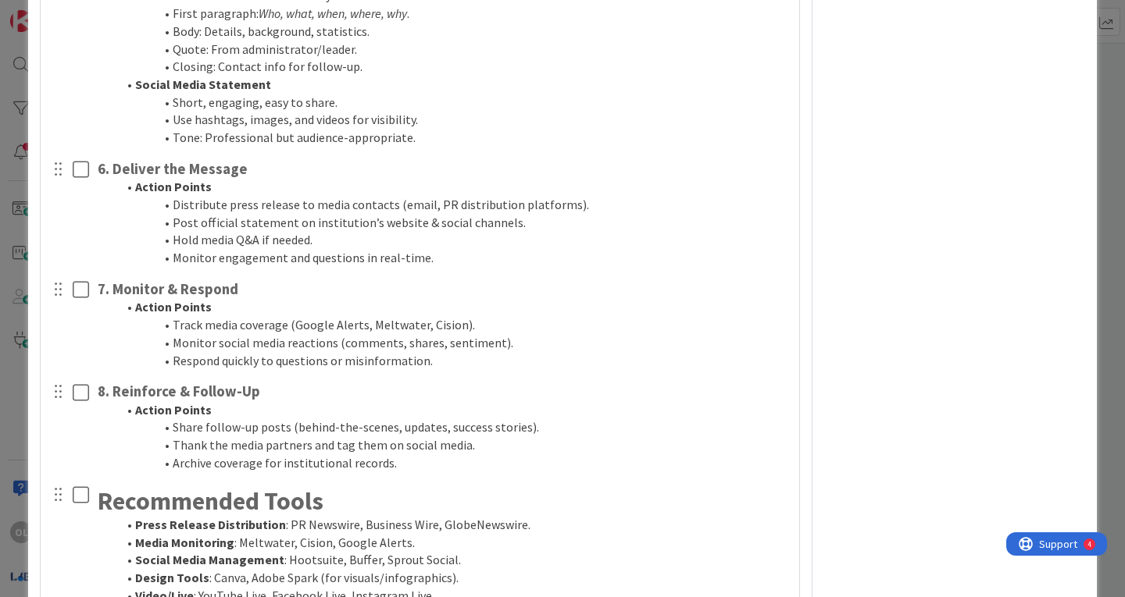
scroll to position [7034, 0]
